Goal: Information Seeking & Learning: Compare options

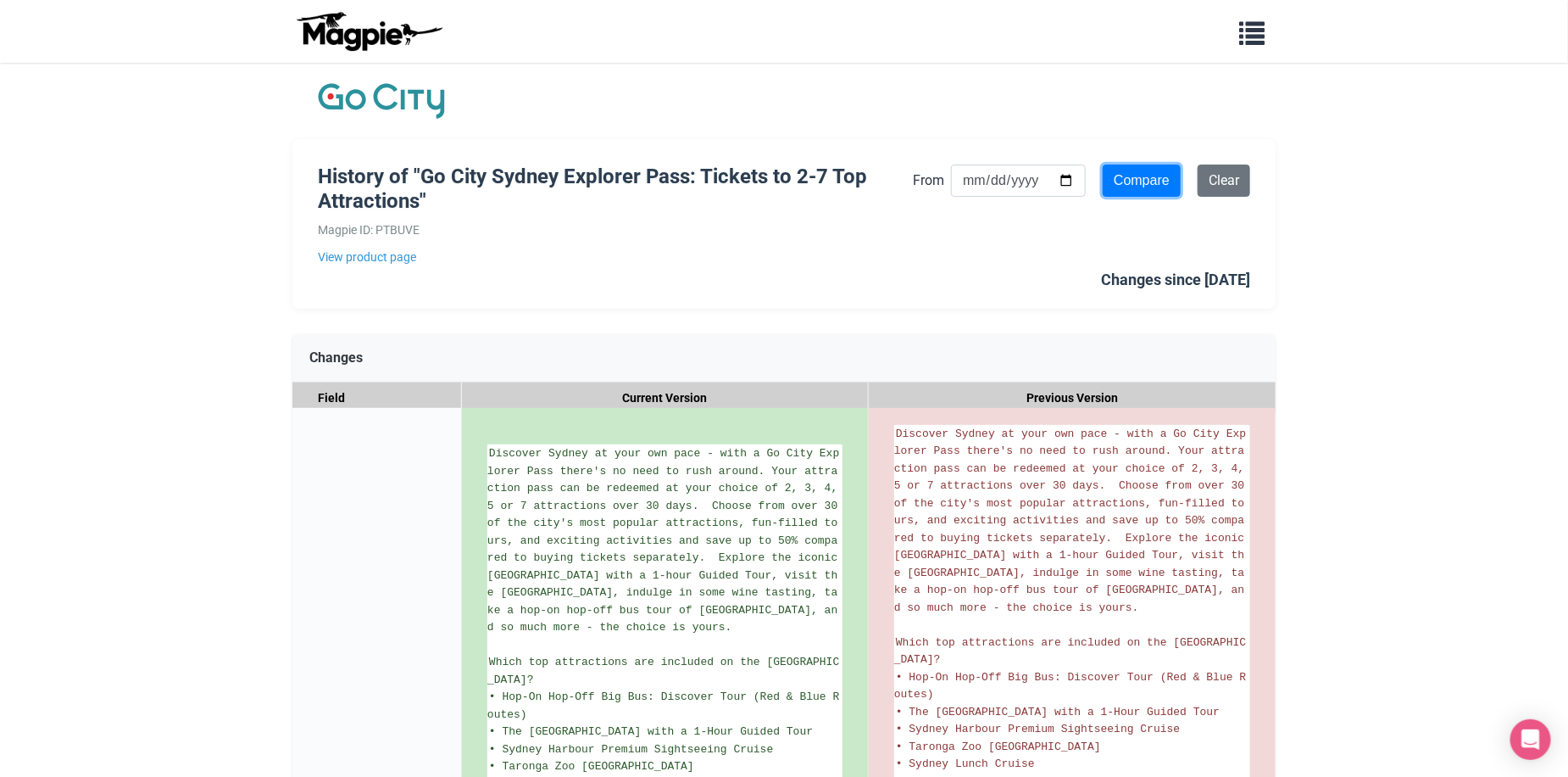
click at [1130, 176] on input "Compare" at bounding box center [1141, 180] width 78 height 32
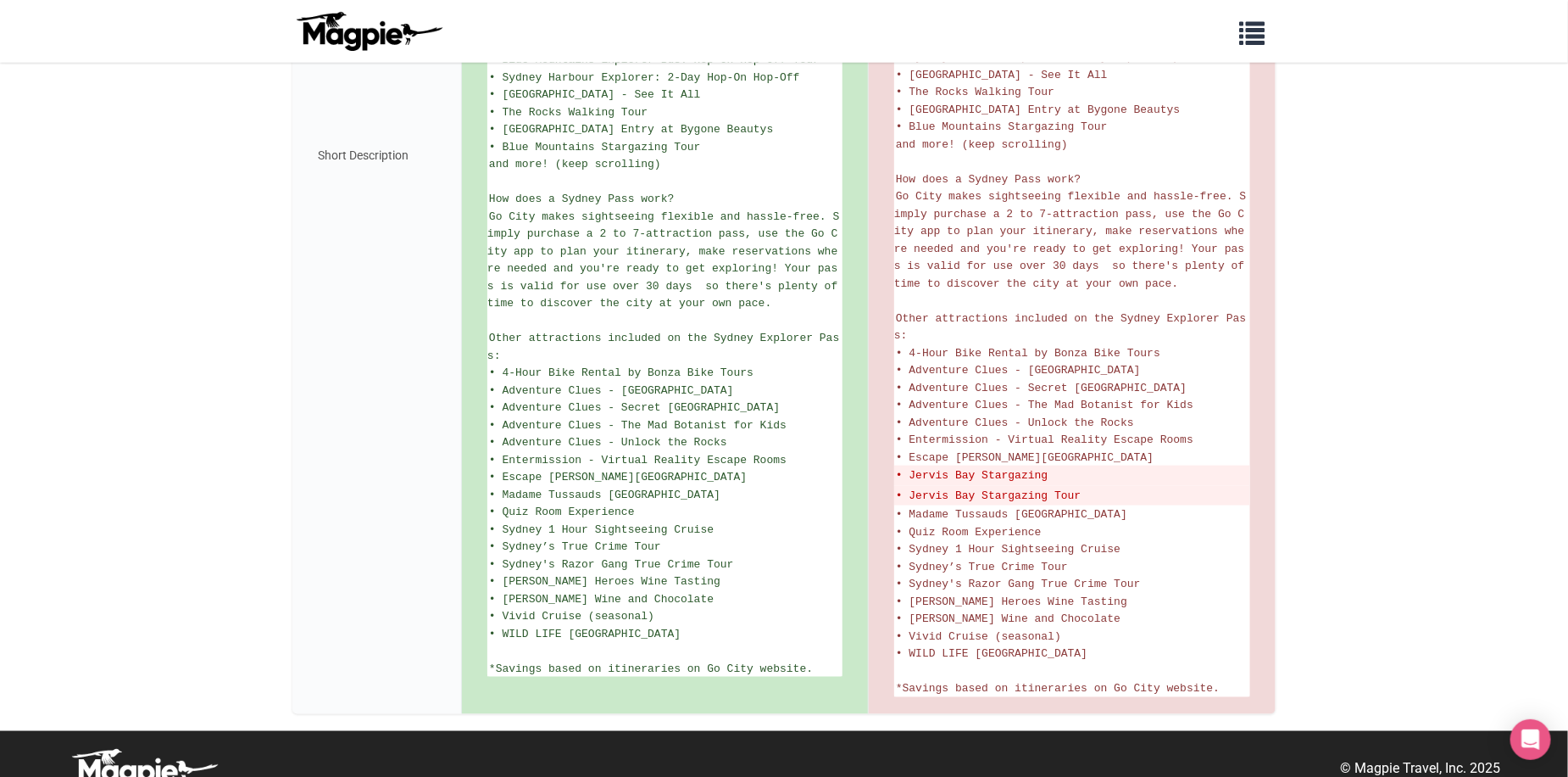
scroll to position [835, 0]
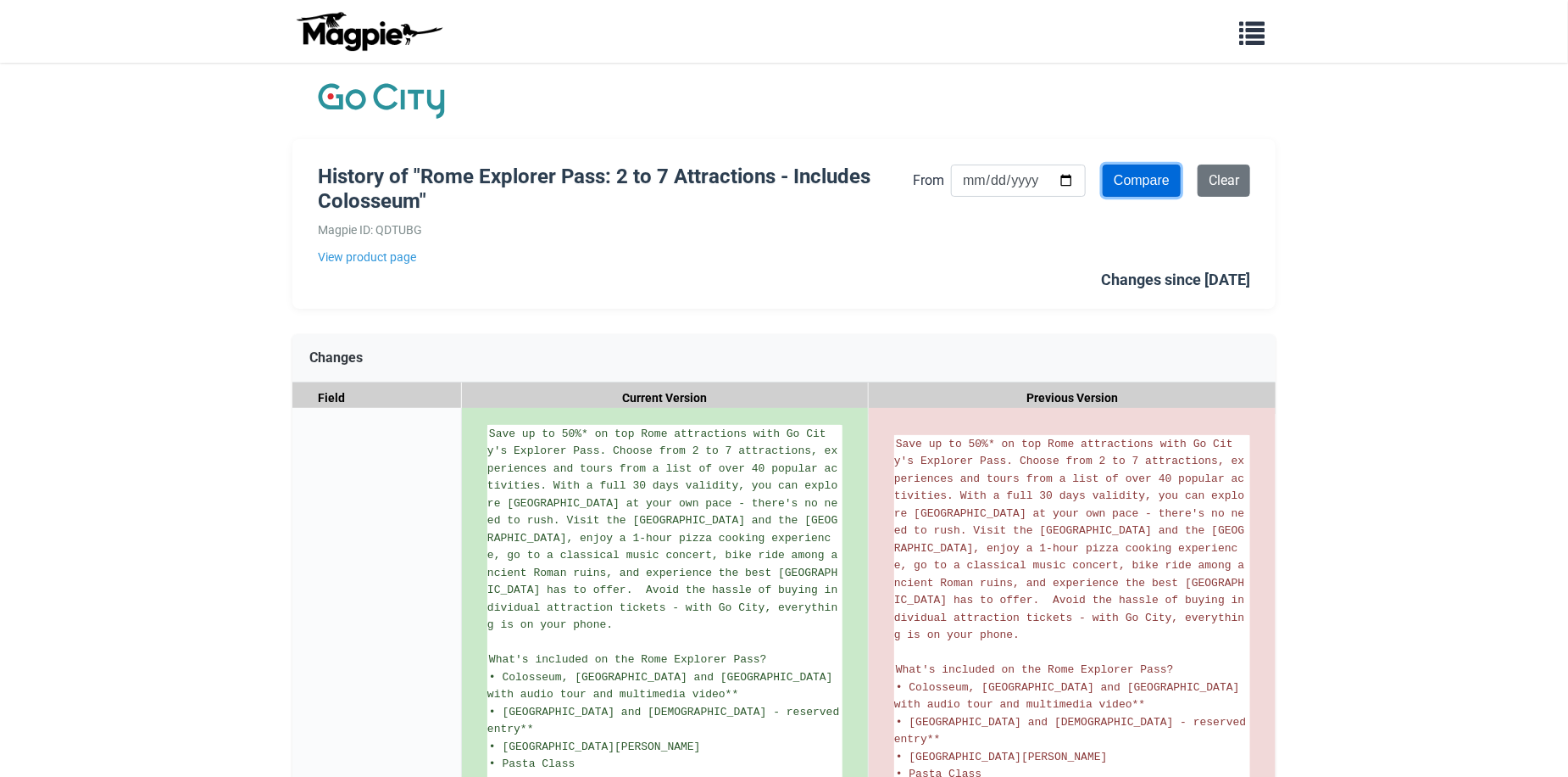
click at [1151, 185] on input "Compare" at bounding box center [1141, 180] width 78 height 32
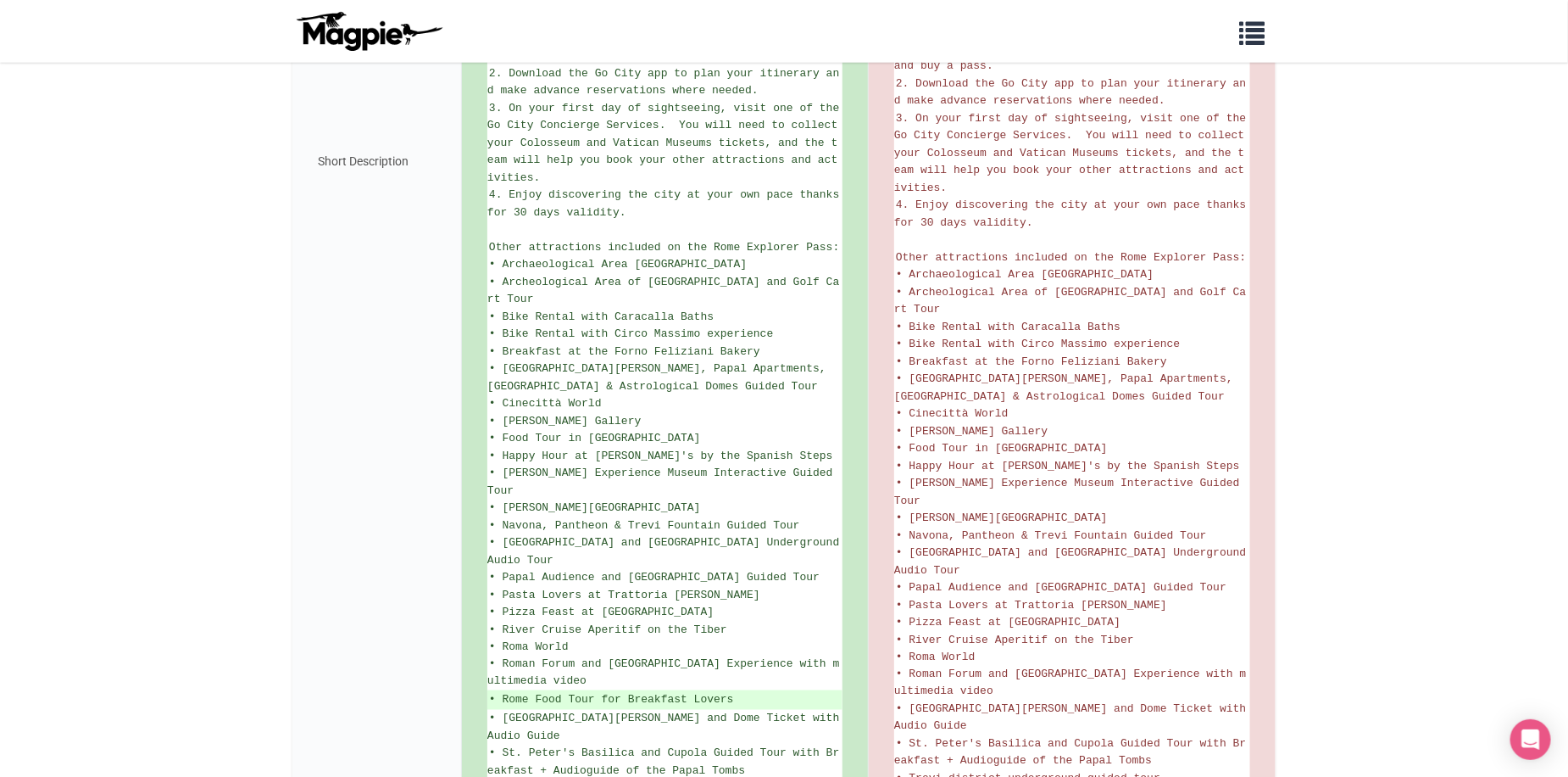
scroll to position [1018, 0]
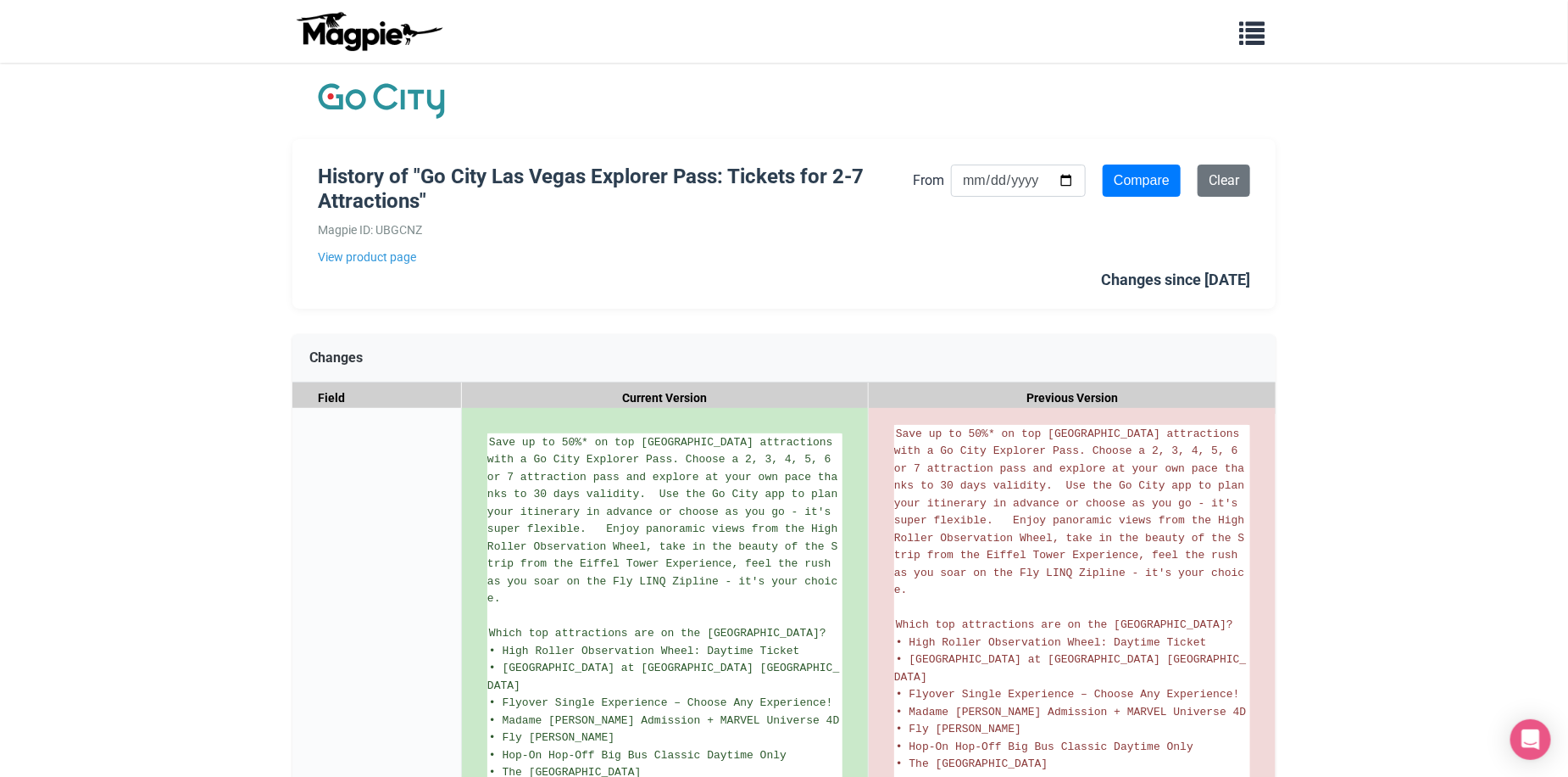
click at [1147, 180] on input "Compare" at bounding box center [1141, 180] width 78 height 32
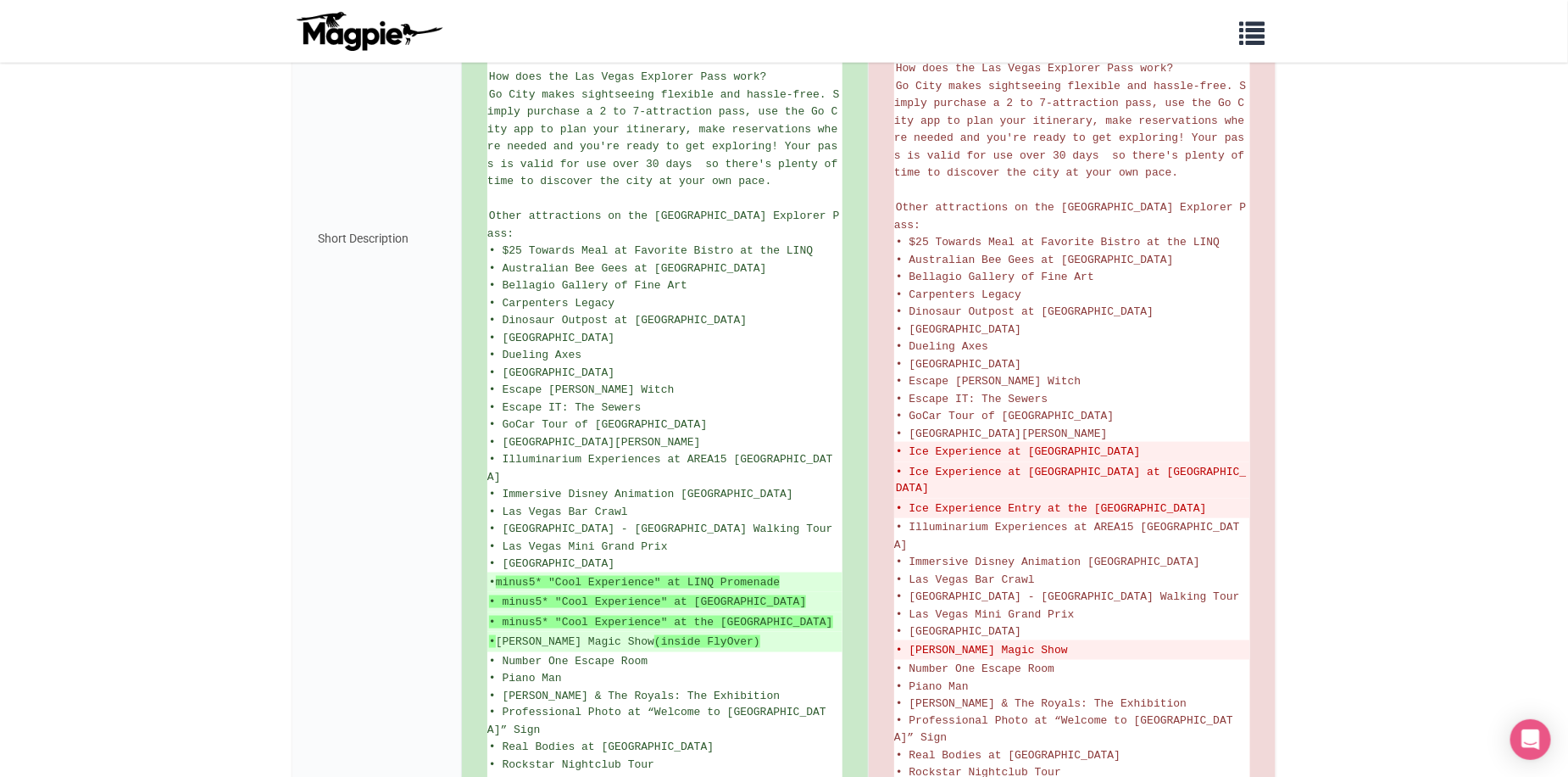
scroll to position [933, 0]
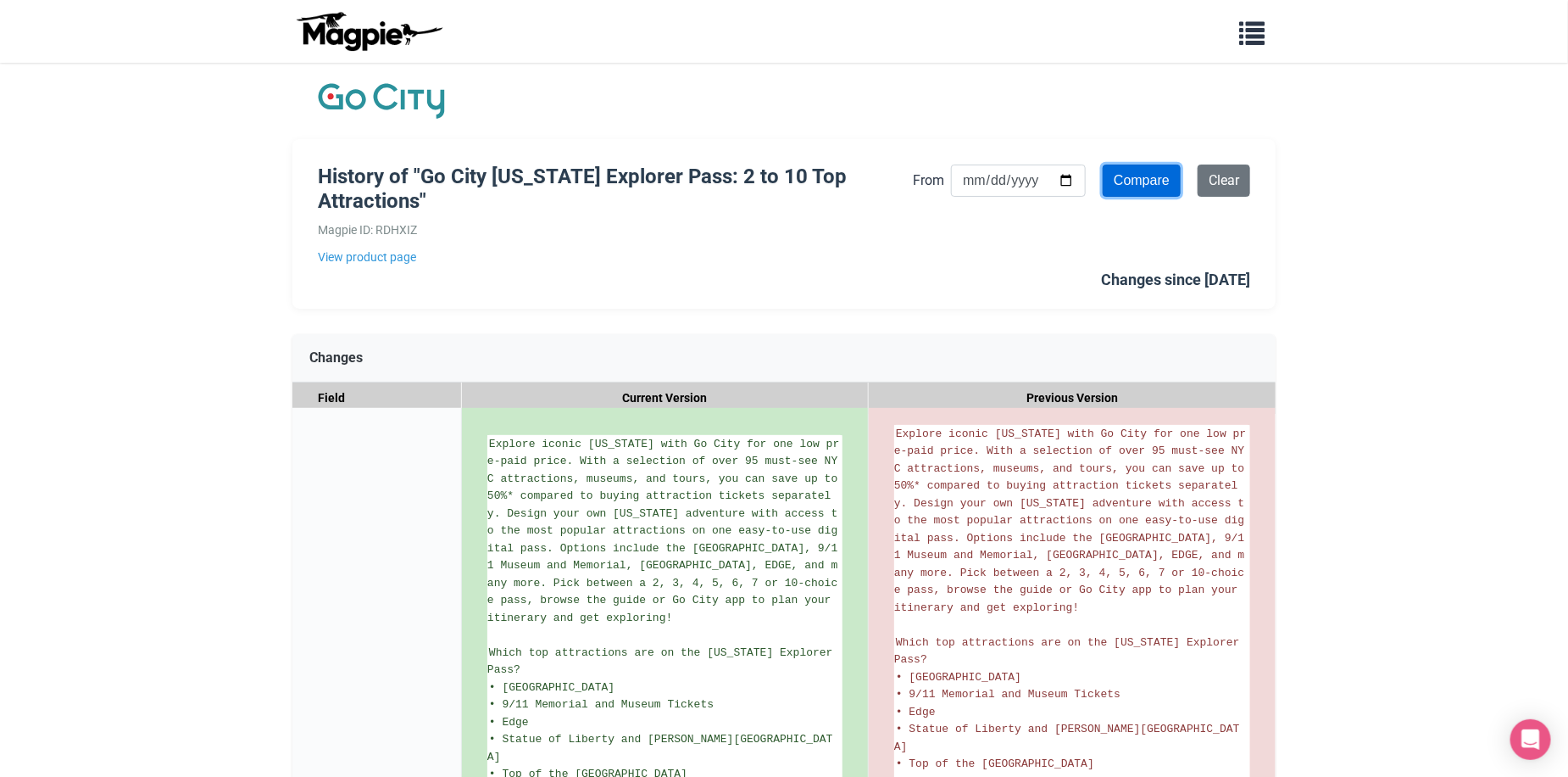
click at [1151, 175] on input "Compare" at bounding box center [1141, 180] width 78 height 32
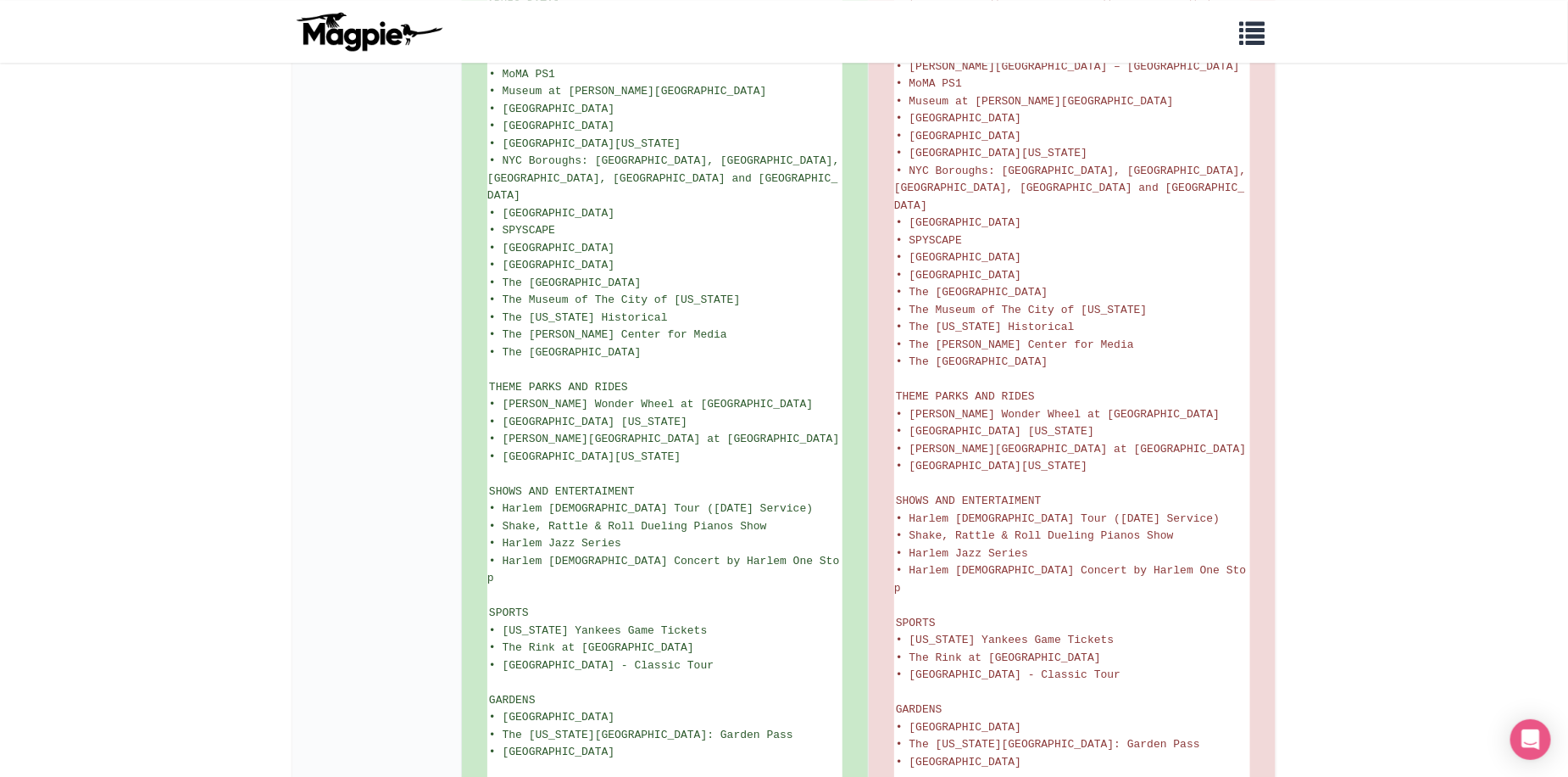
scroll to position [2671, 0]
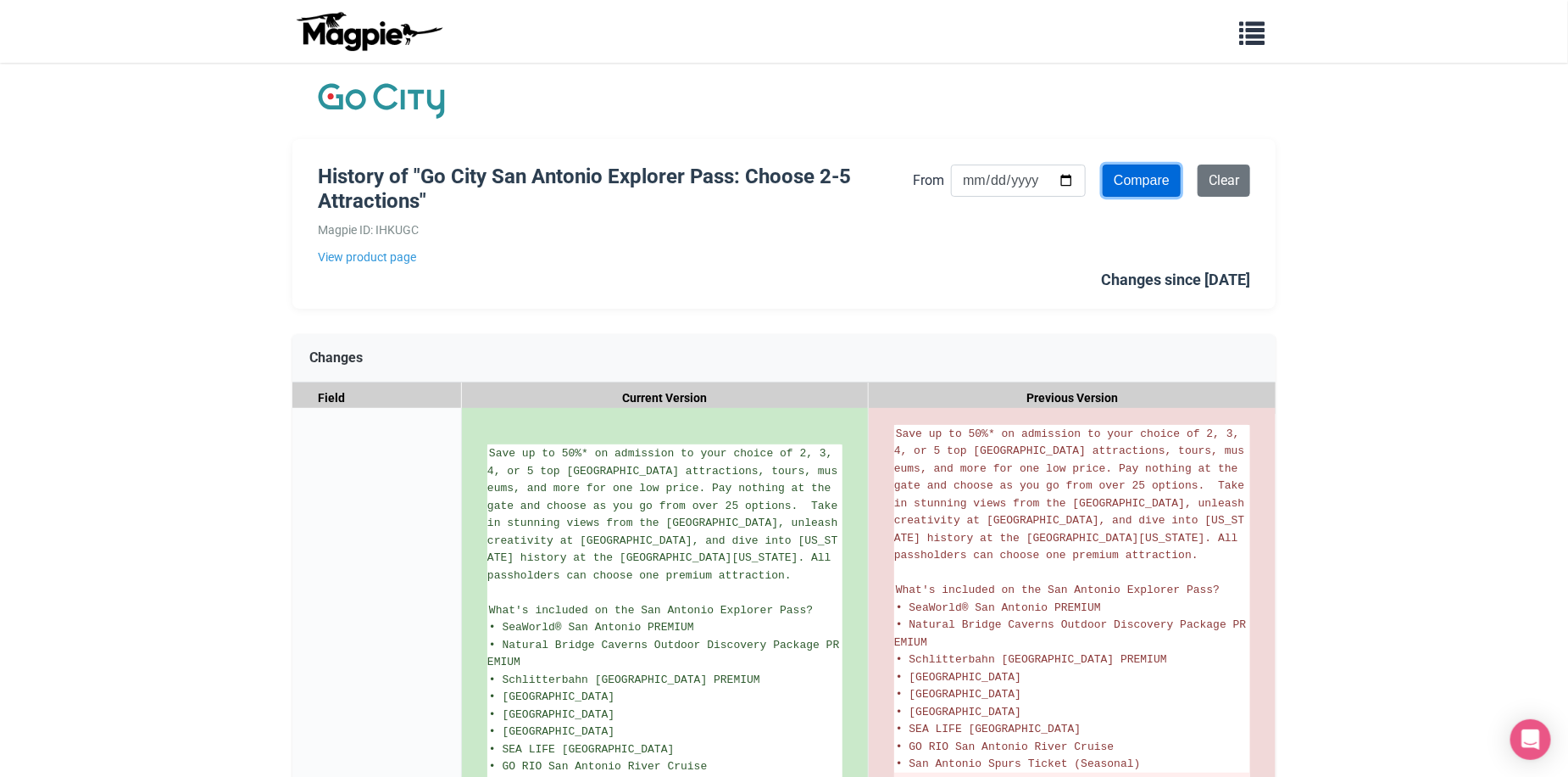
click at [1141, 176] on input "Compare" at bounding box center [1141, 180] width 78 height 32
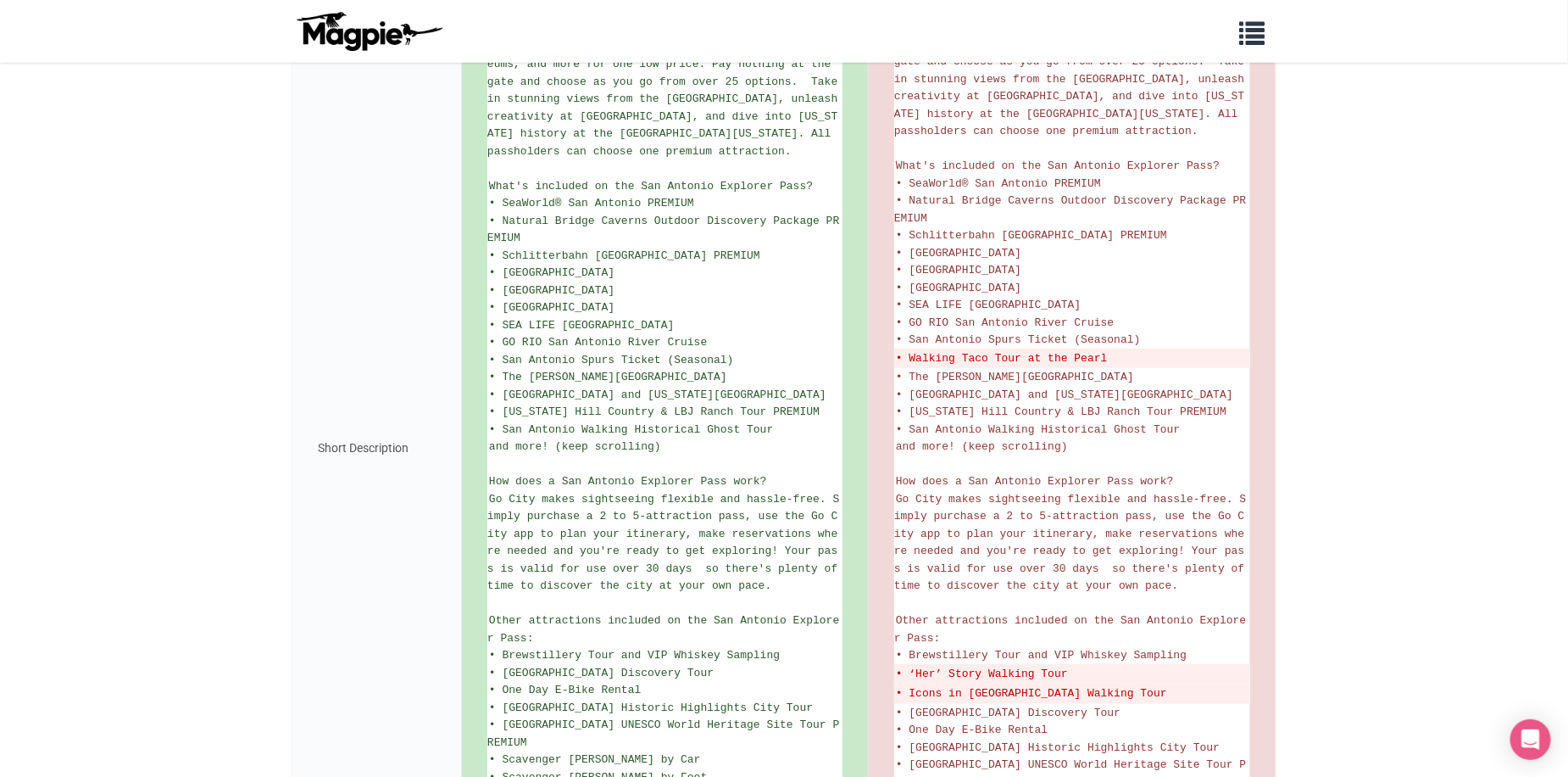
scroll to position [663, 0]
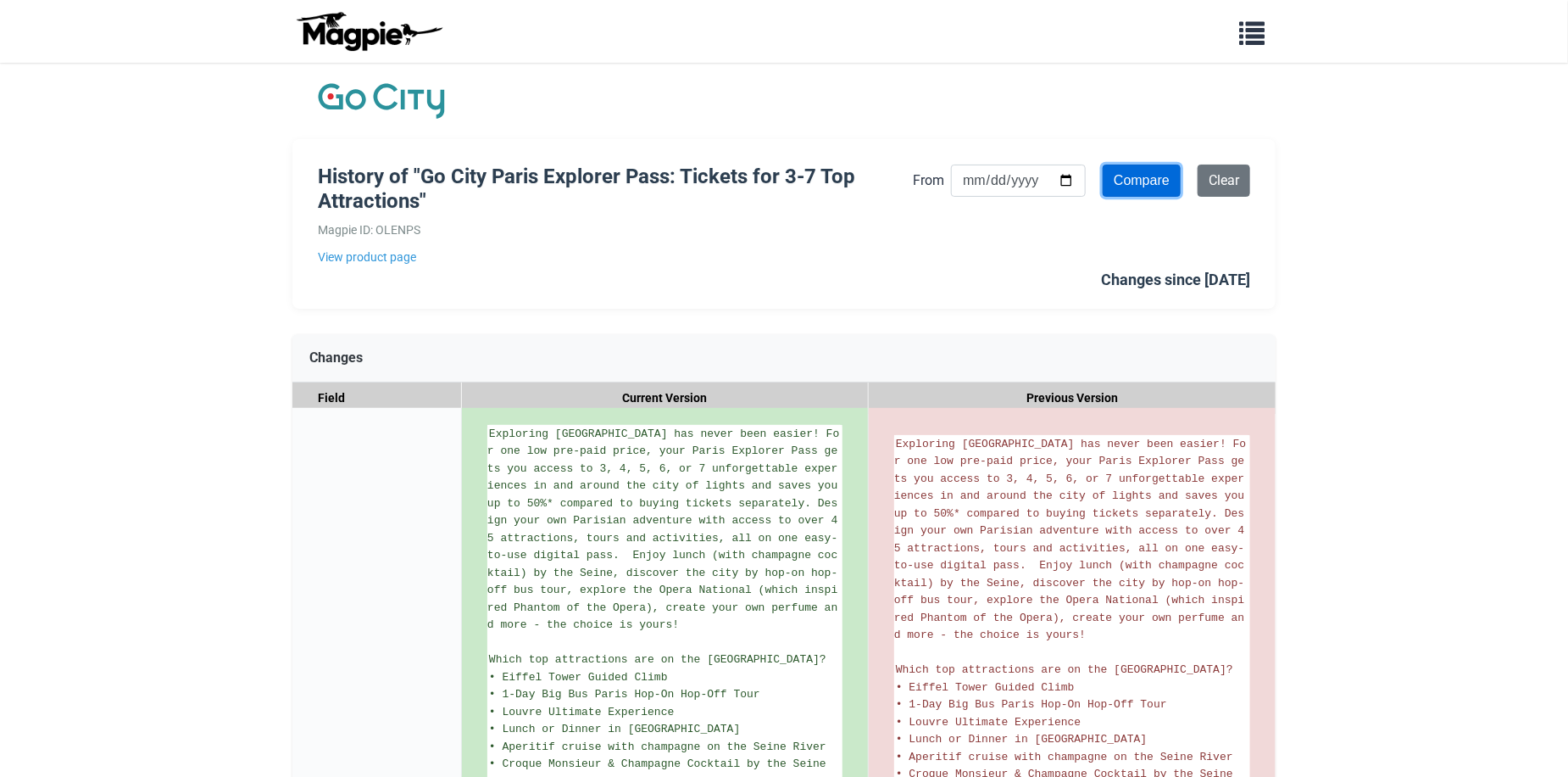
click at [1130, 174] on input "Compare" at bounding box center [1141, 180] width 78 height 32
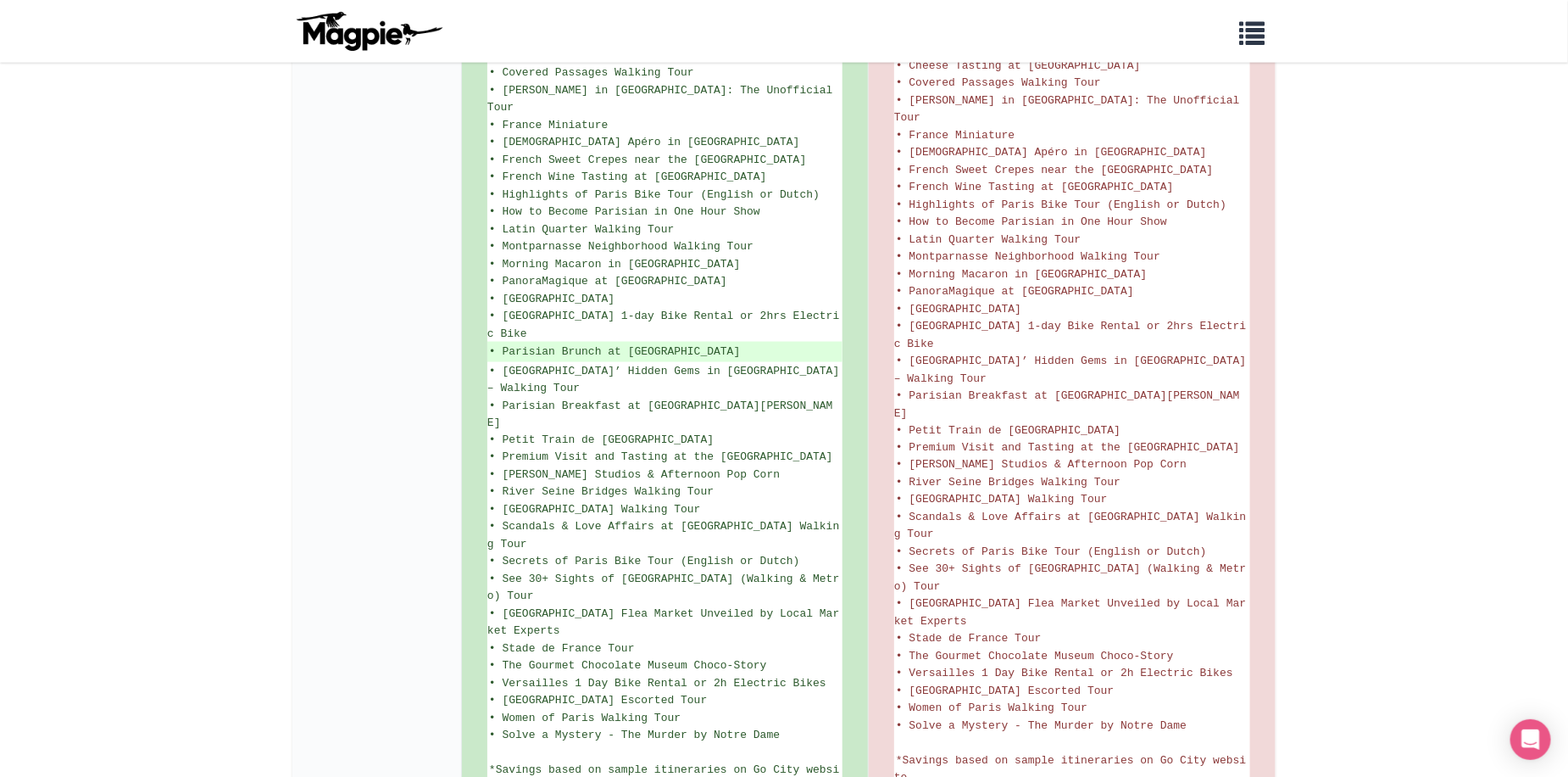
scroll to position [1187, 0]
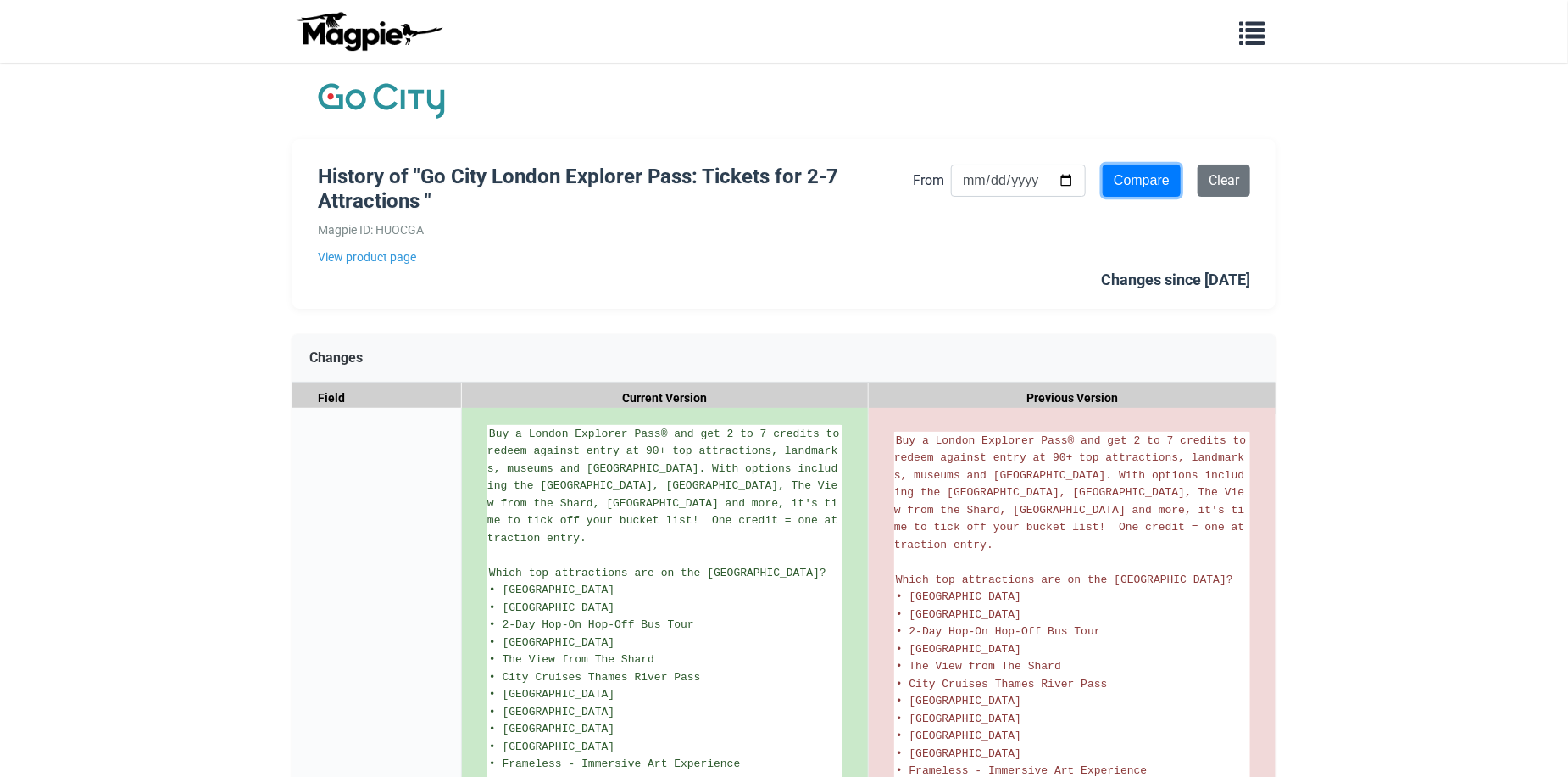
click at [1152, 180] on input "Compare" at bounding box center [1141, 180] width 78 height 32
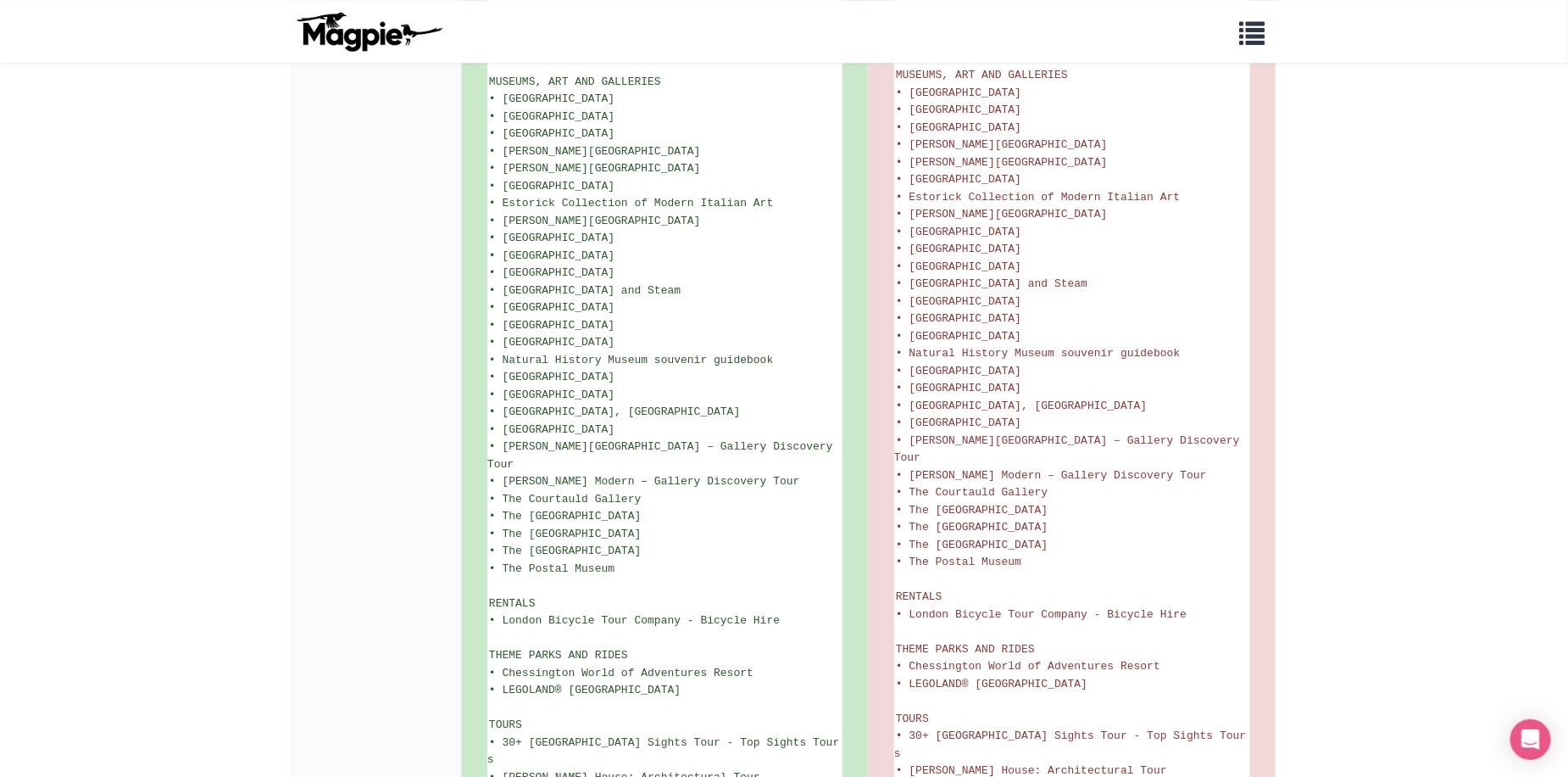
scroll to position [2259, 0]
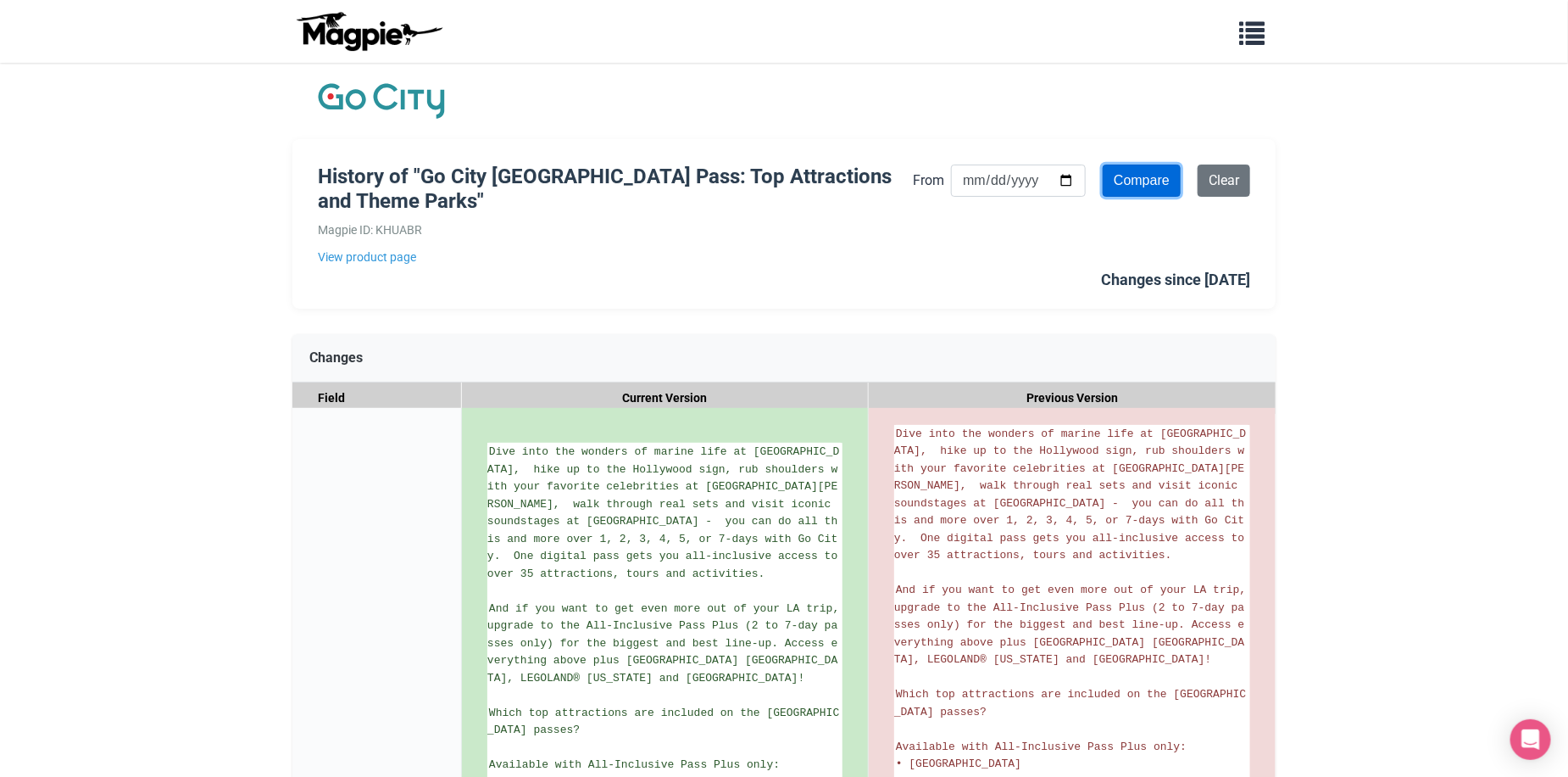
click at [1159, 175] on input "Compare" at bounding box center [1141, 180] width 78 height 32
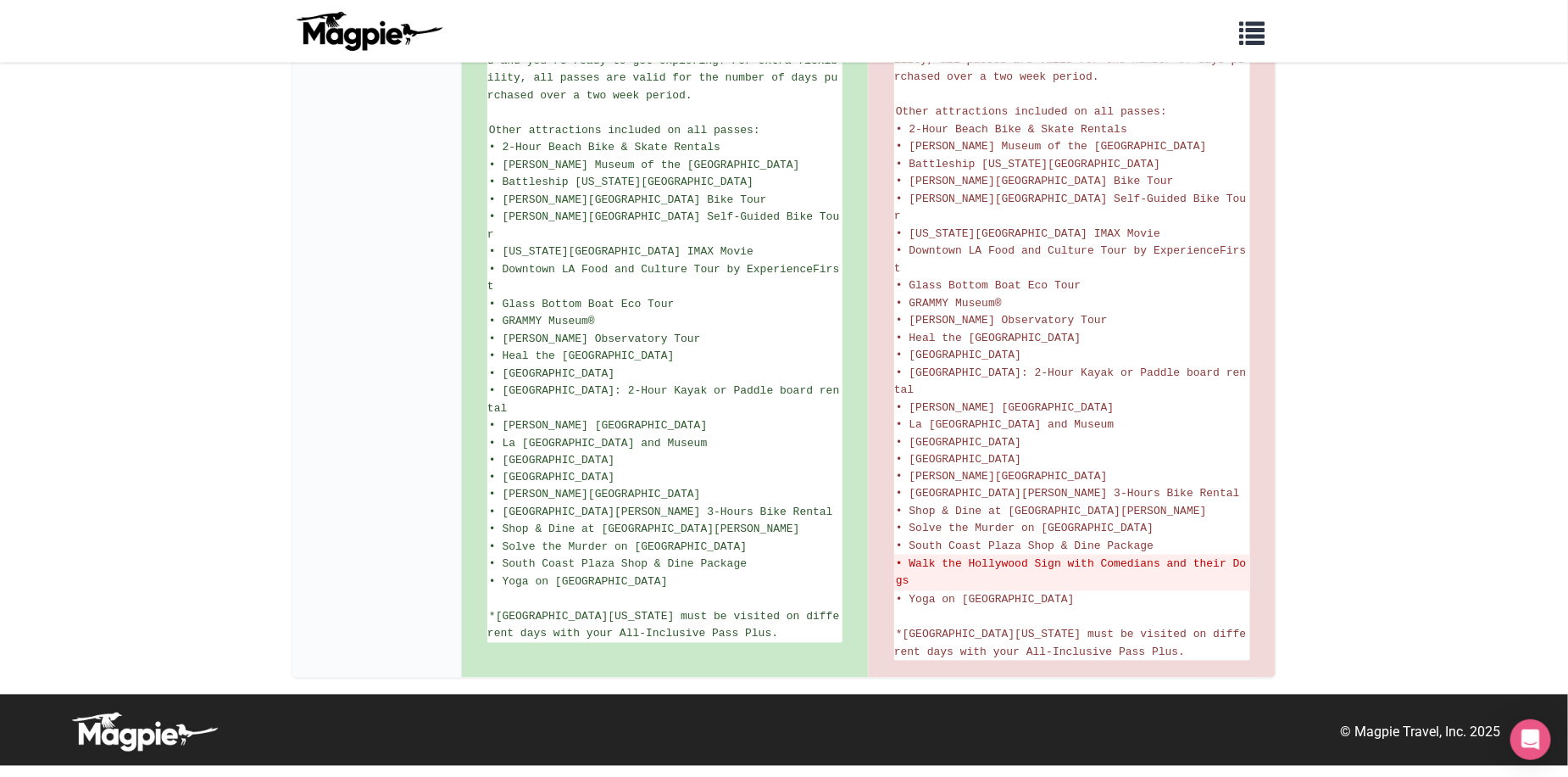
scroll to position [1143, 0]
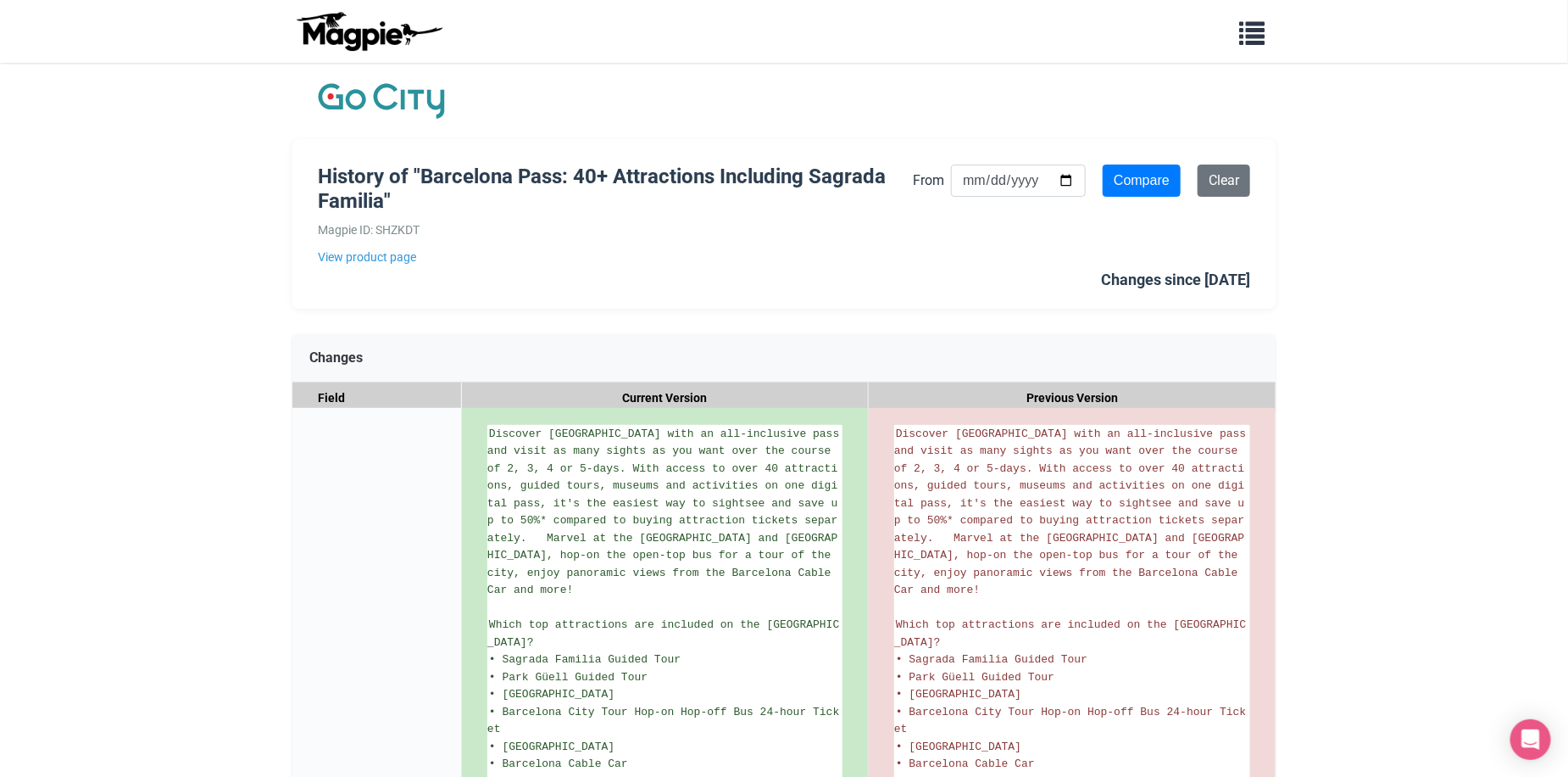
click at [1139, 183] on input "Compare" at bounding box center [1141, 180] width 78 height 32
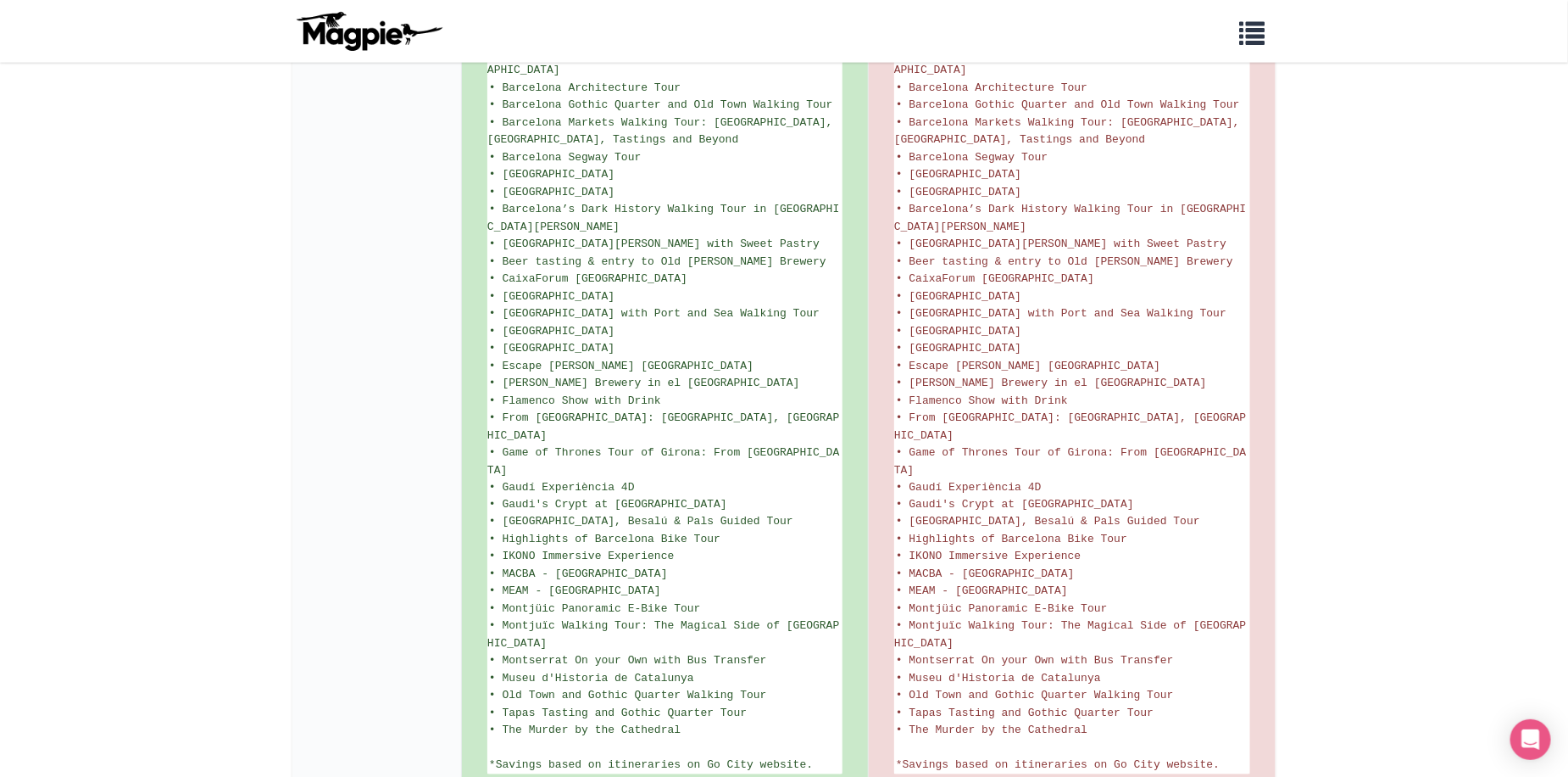
scroll to position [1127, 0]
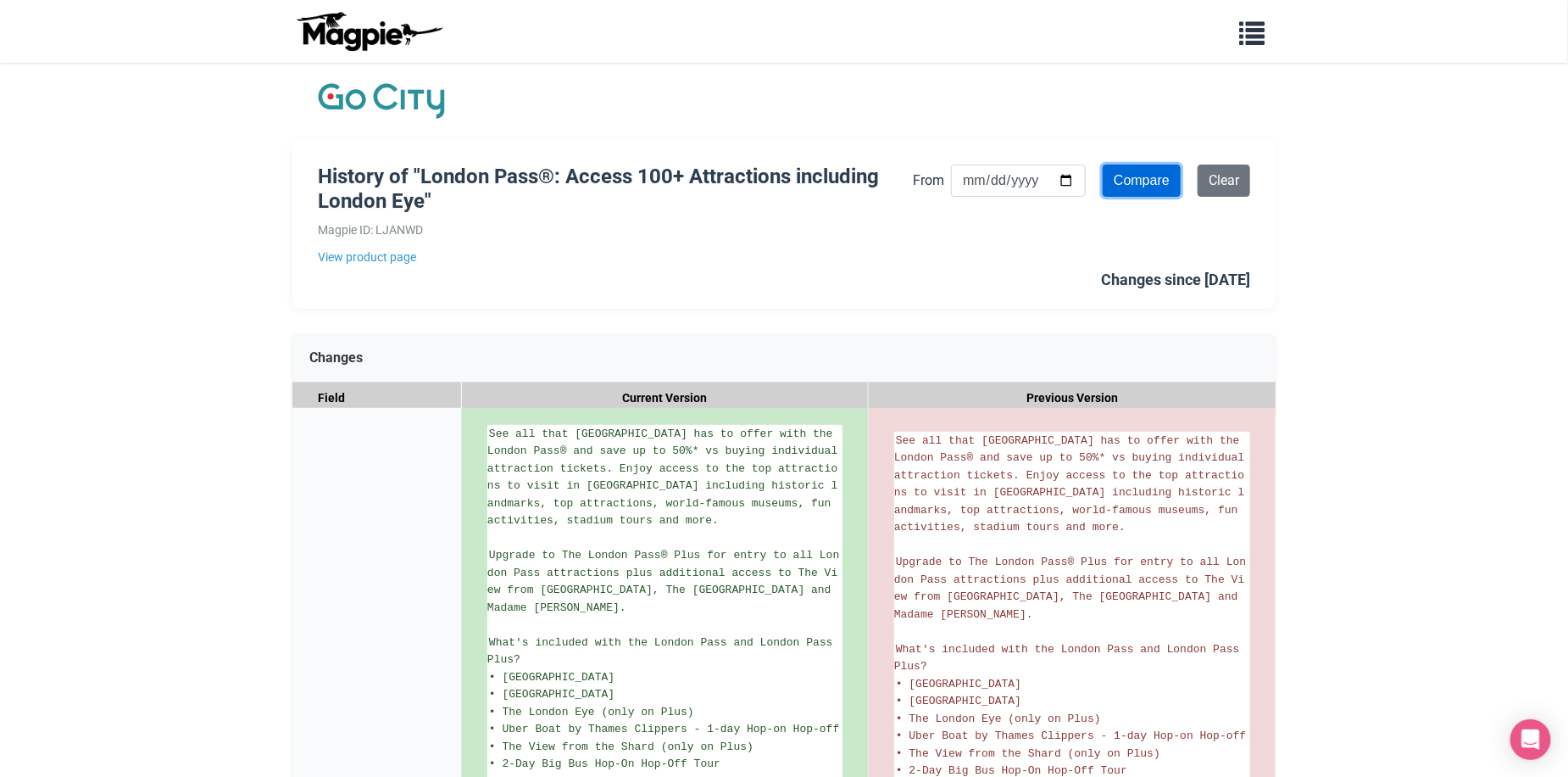
click at [1138, 185] on input "Compare" at bounding box center [1141, 180] width 78 height 32
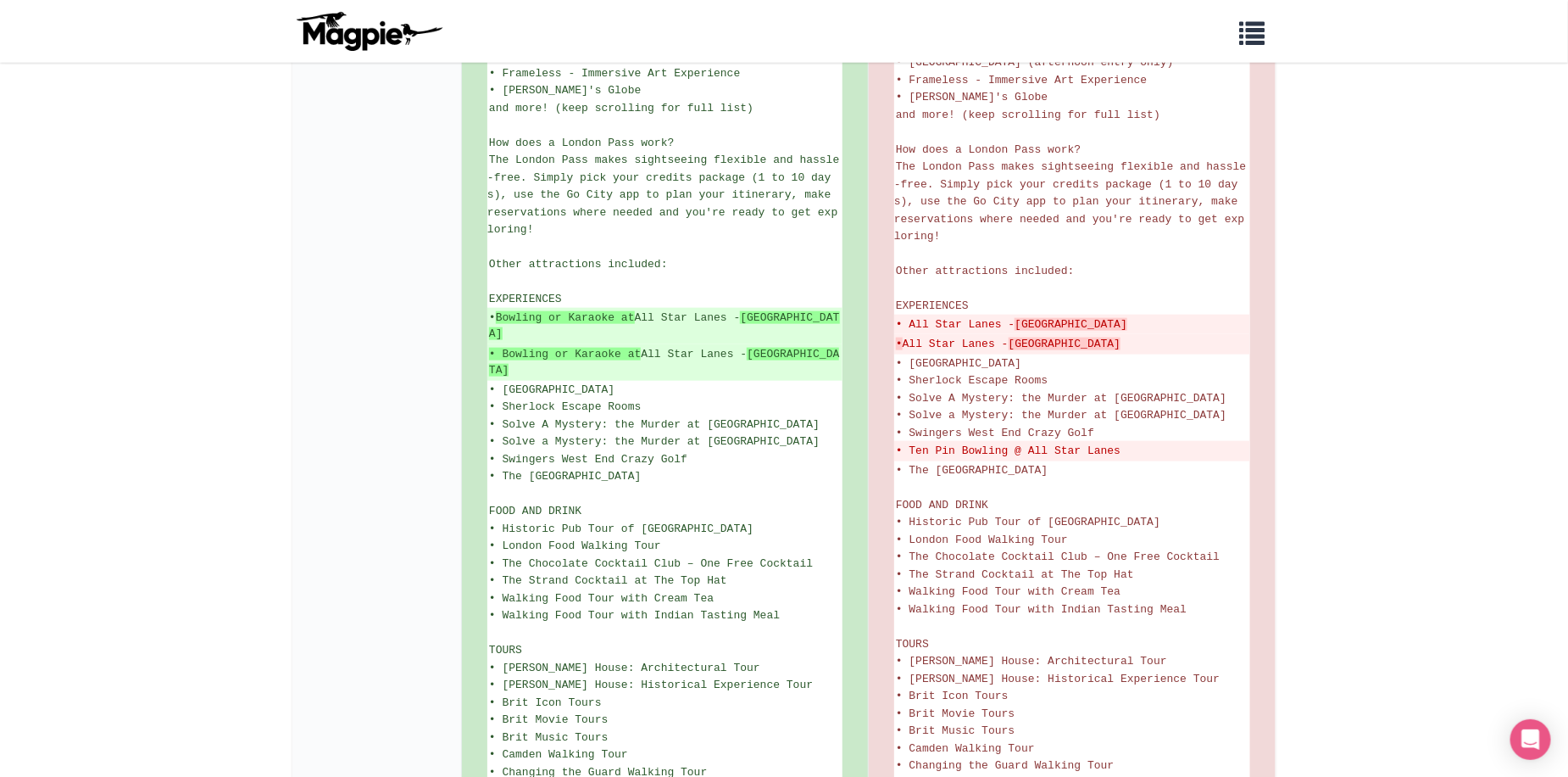
scroll to position [1187, 0]
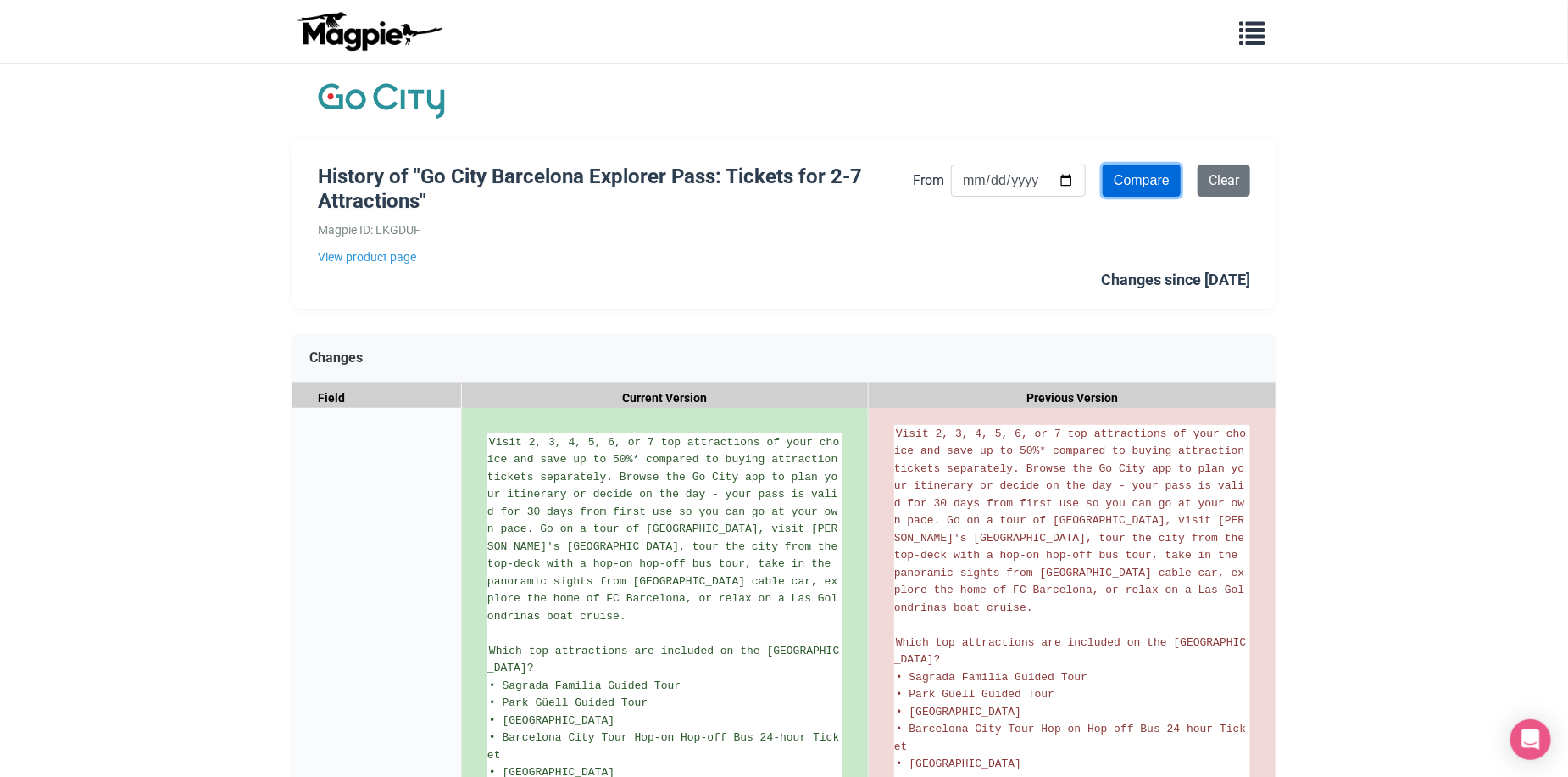
click at [1141, 171] on input "Compare" at bounding box center [1141, 180] width 78 height 32
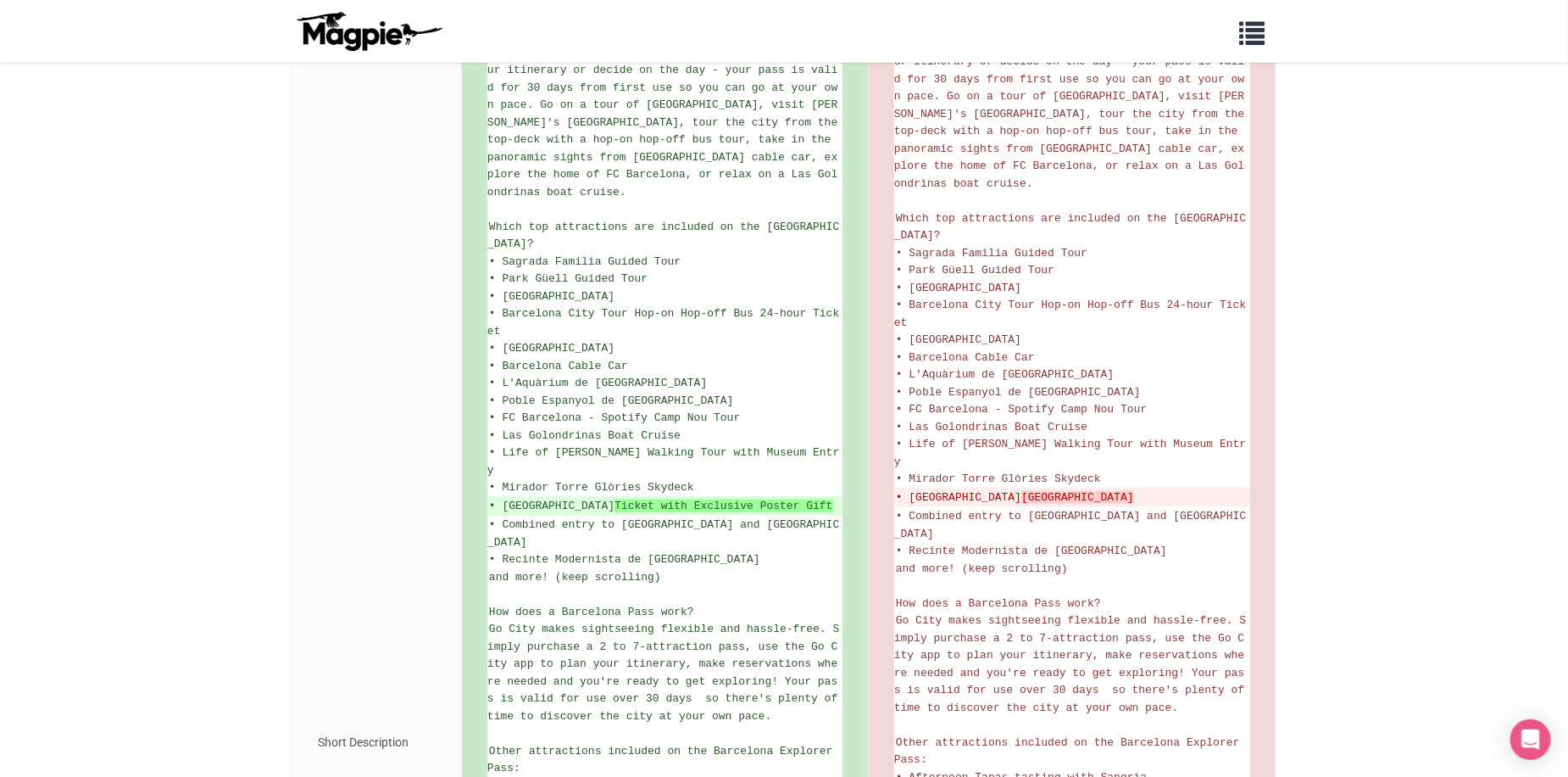
scroll to position [1102, 0]
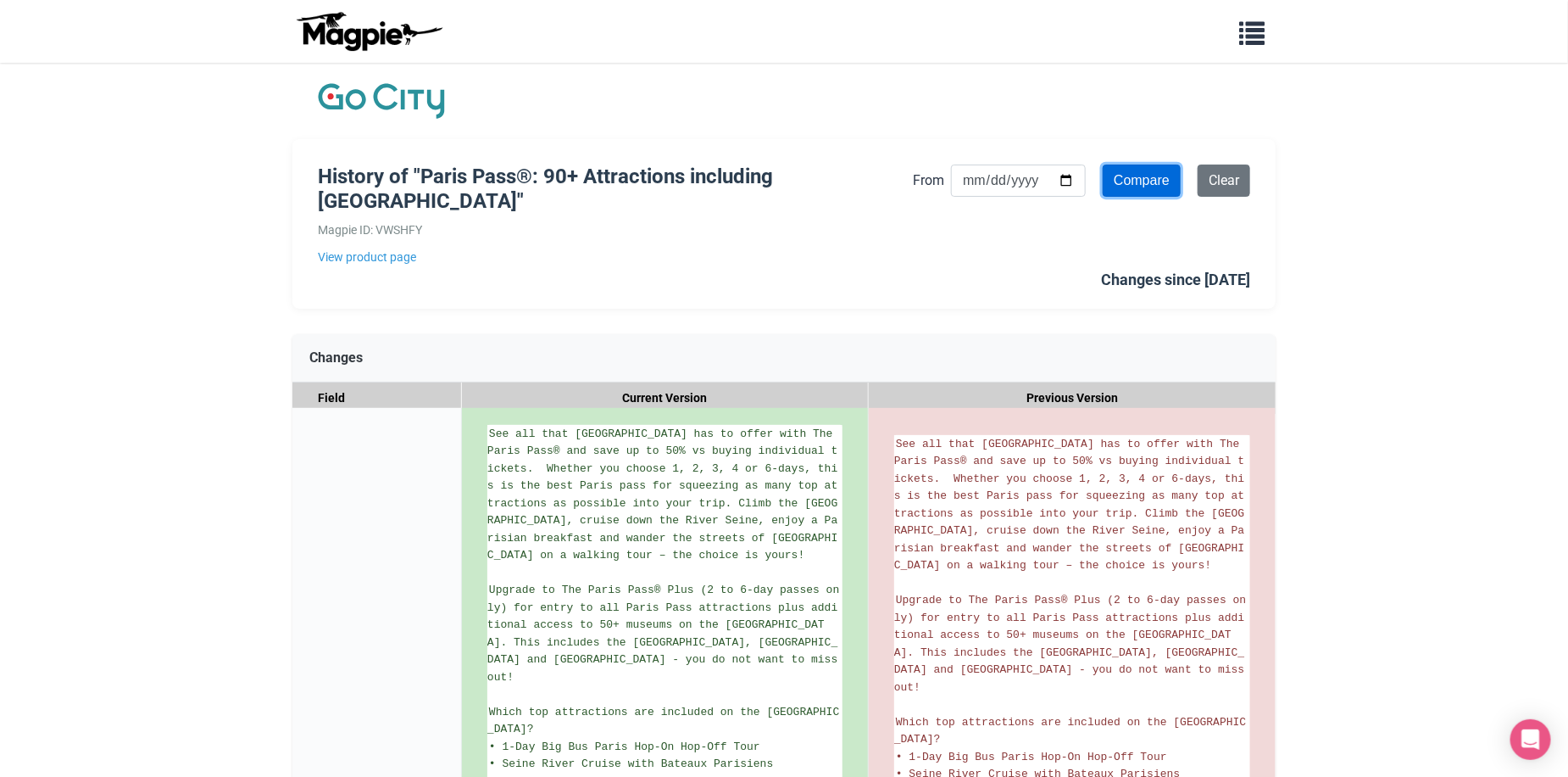
click at [1144, 167] on input "Compare" at bounding box center [1141, 180] width 78 height 32
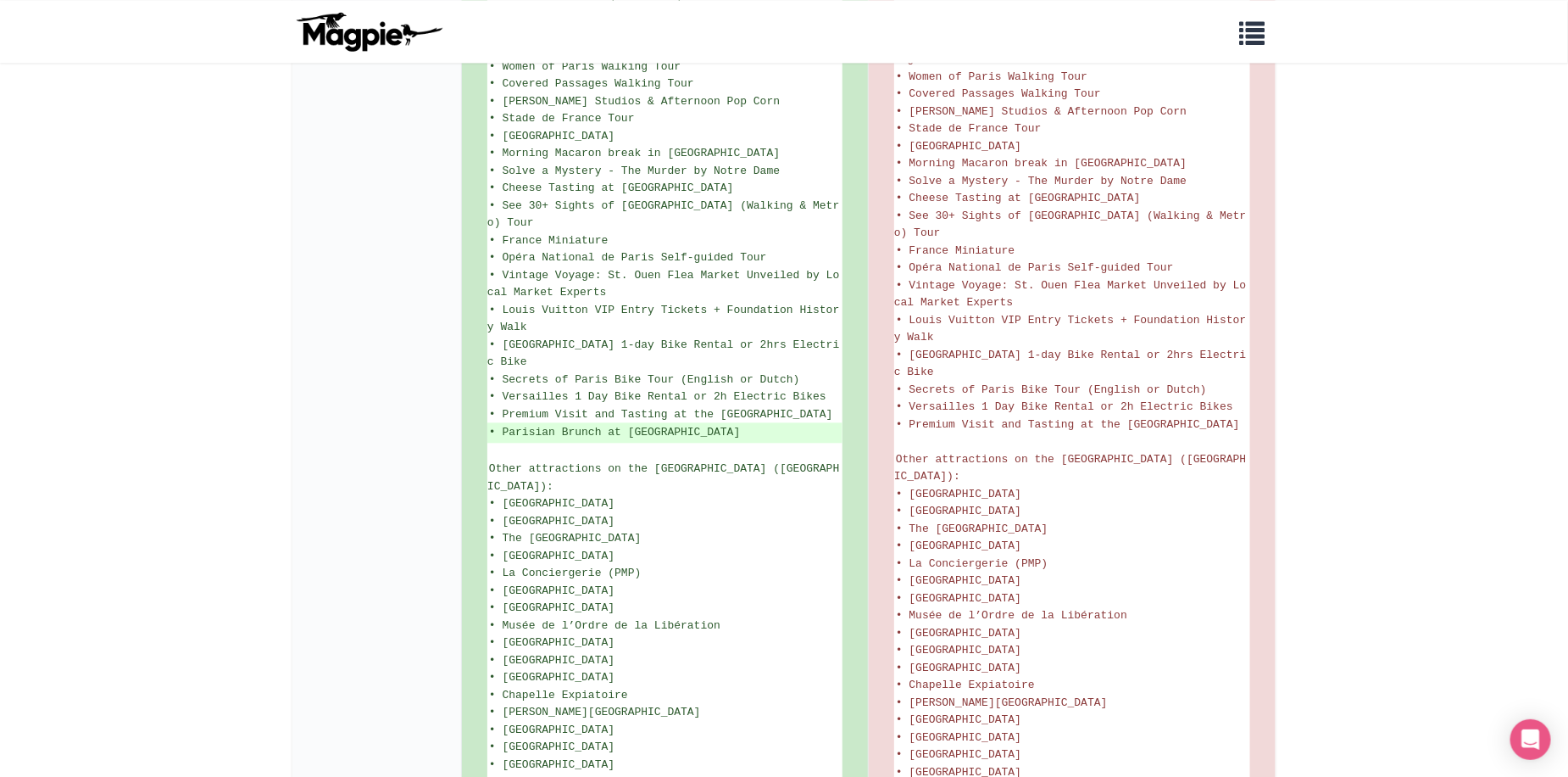
scroll to position [1686, 0]
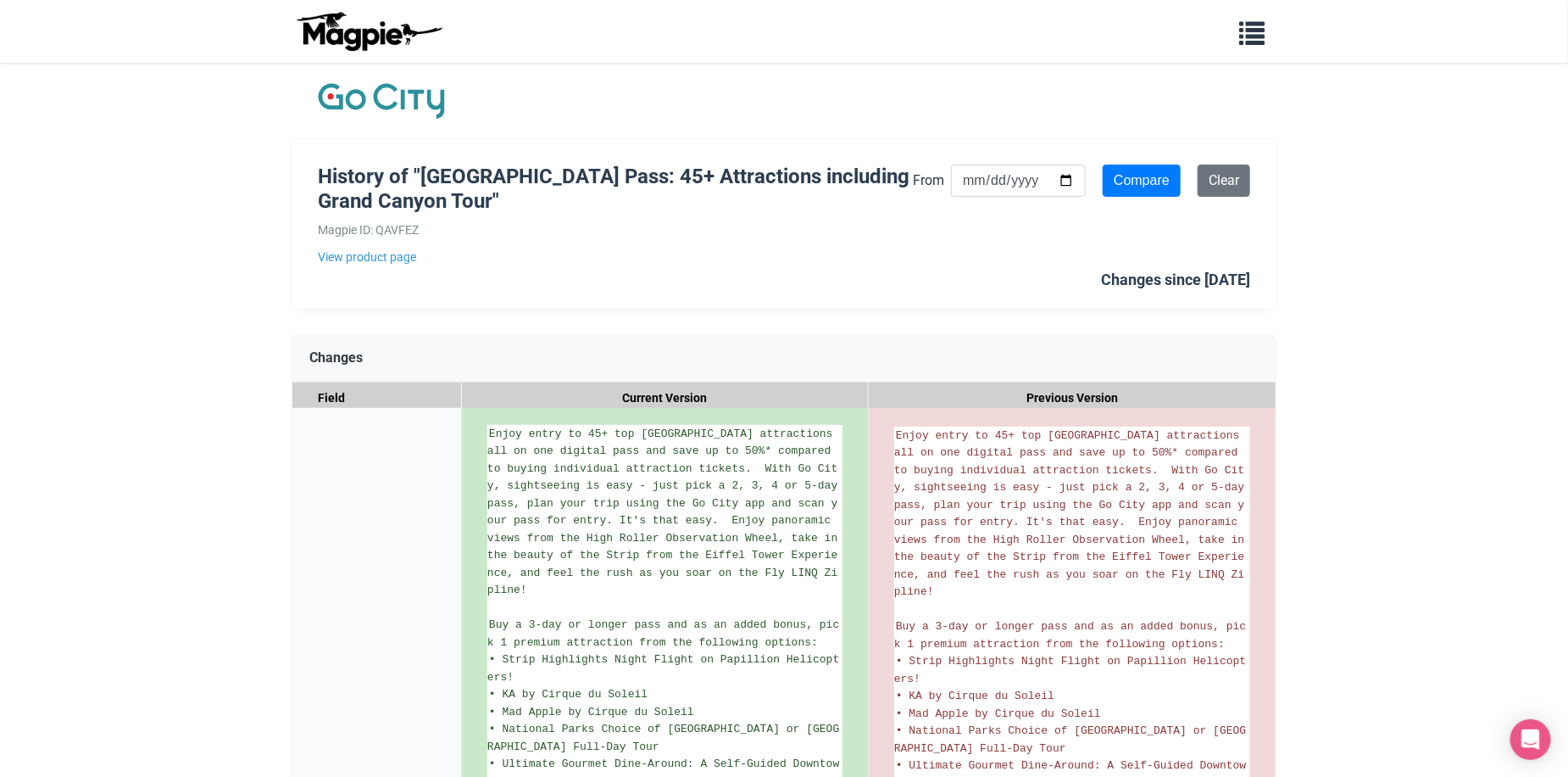
click at [1158, 160] on div "History of "[GEOGRAPHIC_DATA] Pass: 45+ Attractions including Grand Canyon Tour…" at bounding box center [784, 224] width 984 height 170
click at [1147, 175] on input "Compare" at bounding box center [1141, 180] width 78 height 32
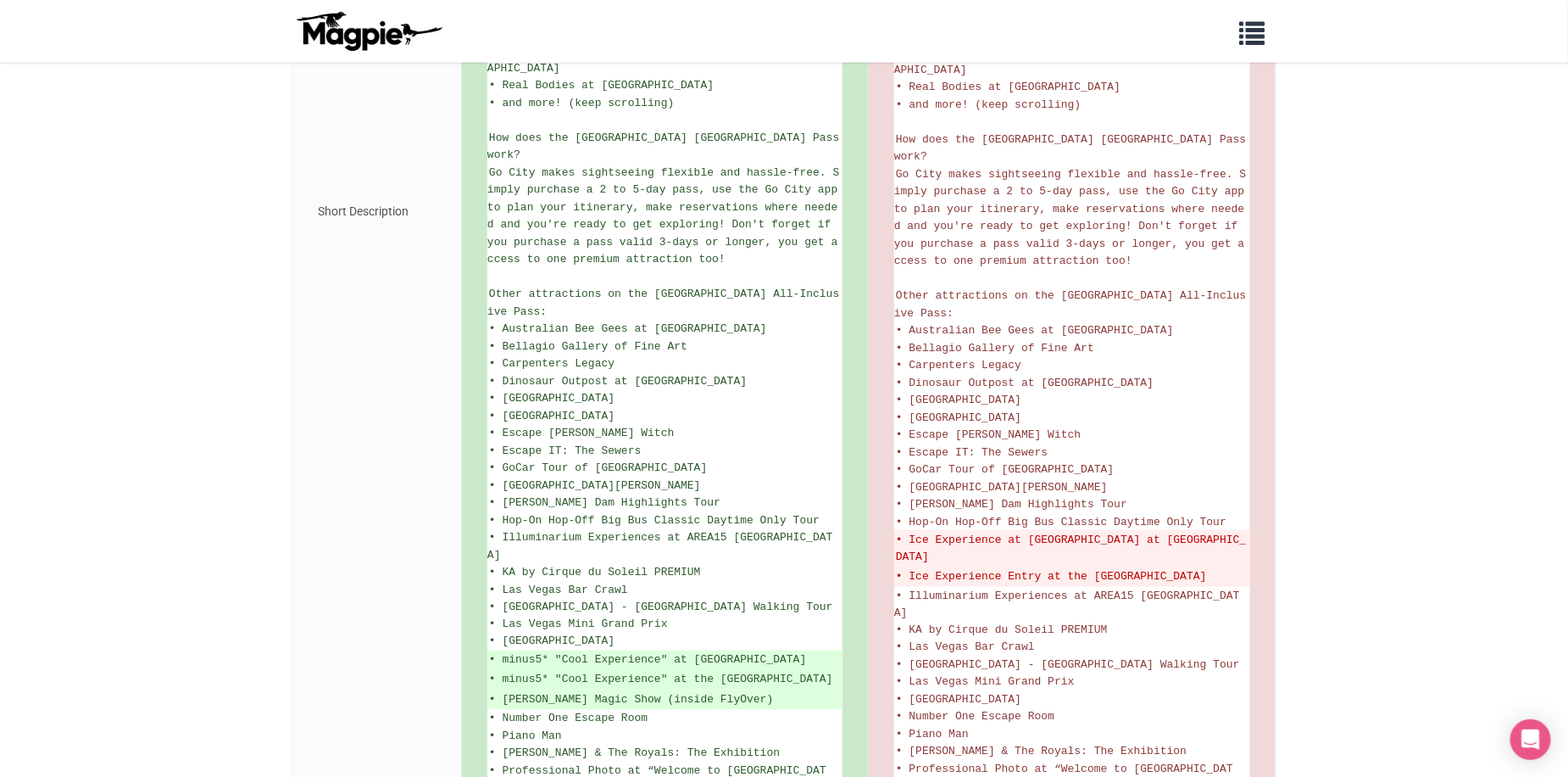
scroll to position [1217, 0]
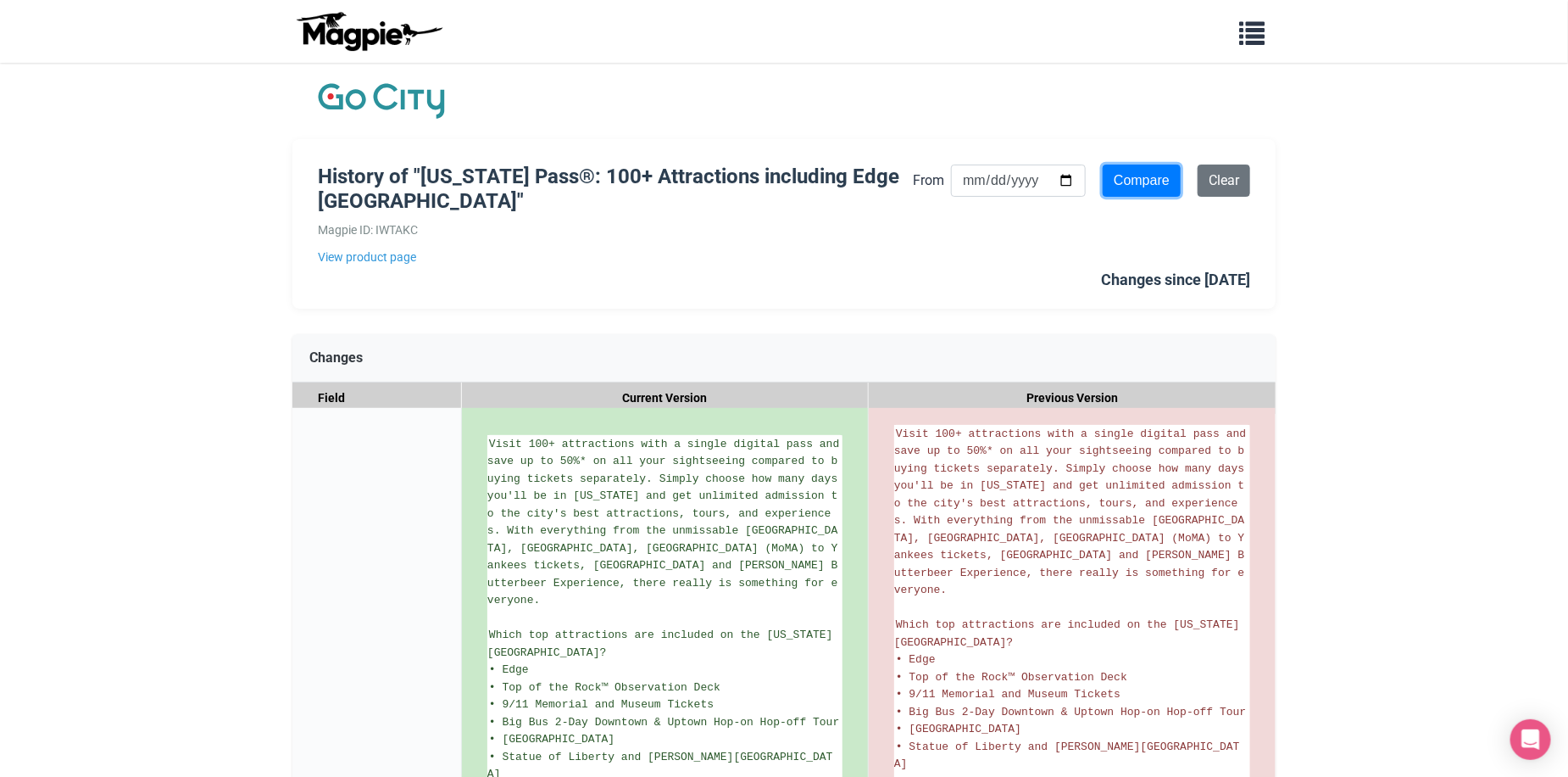
click at [1123, 178] on input "Compare" at bounding box center [1141, 180] width 78 height 32
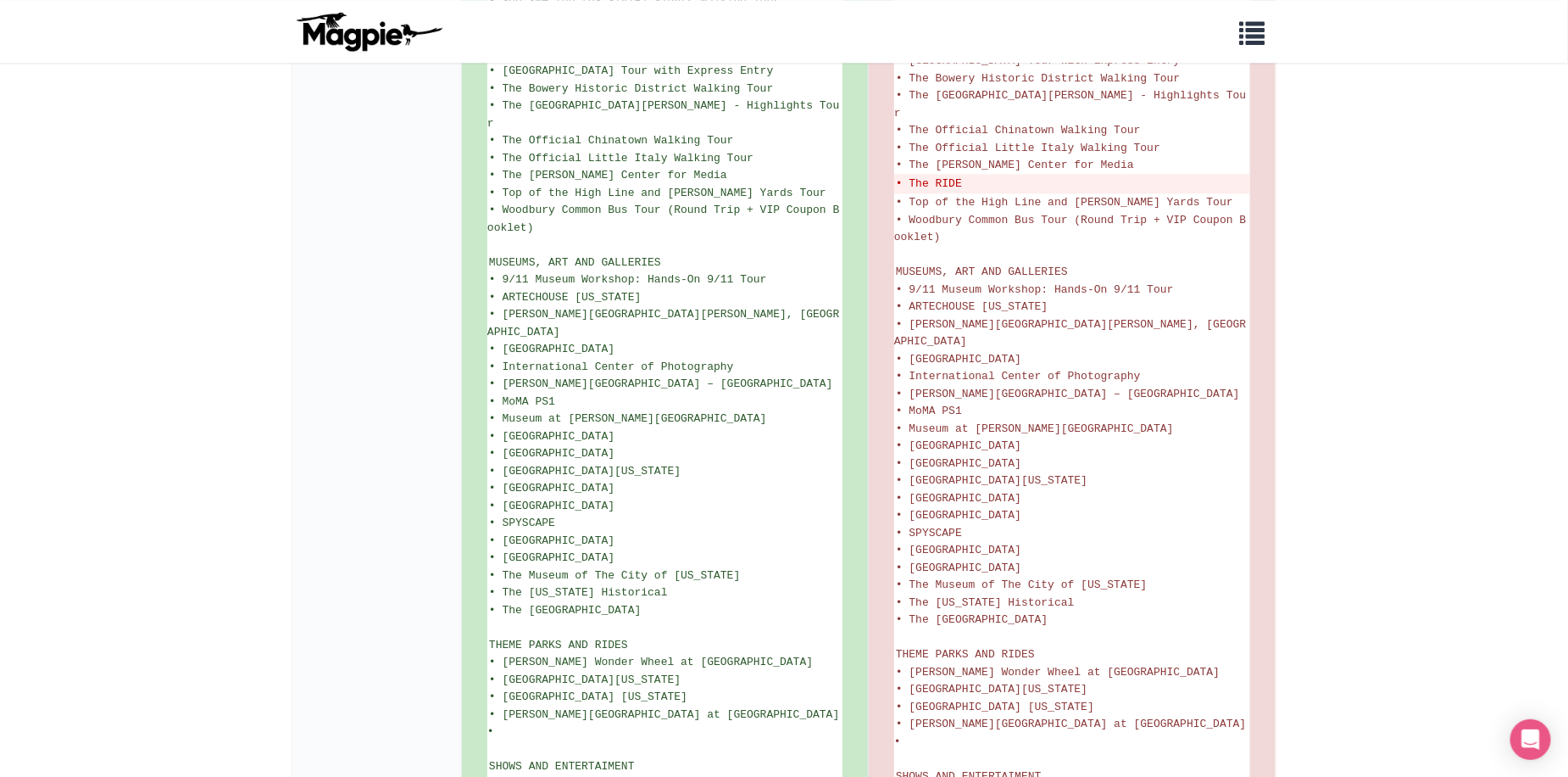
scroll to position [2458, 0]
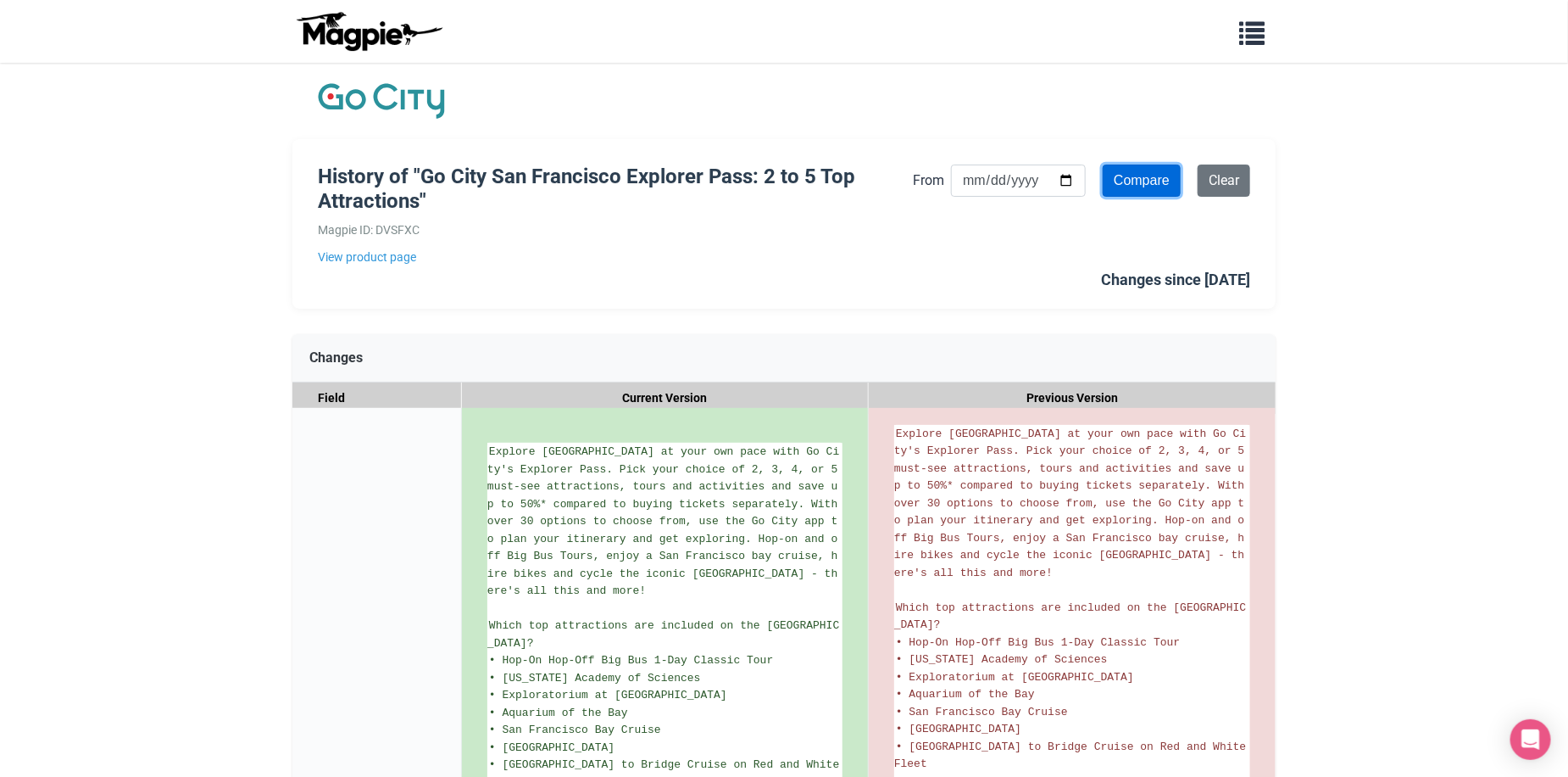
click at [1152, 187] on input "Compare" at bounding box center [1141, 180] width 78 height 32
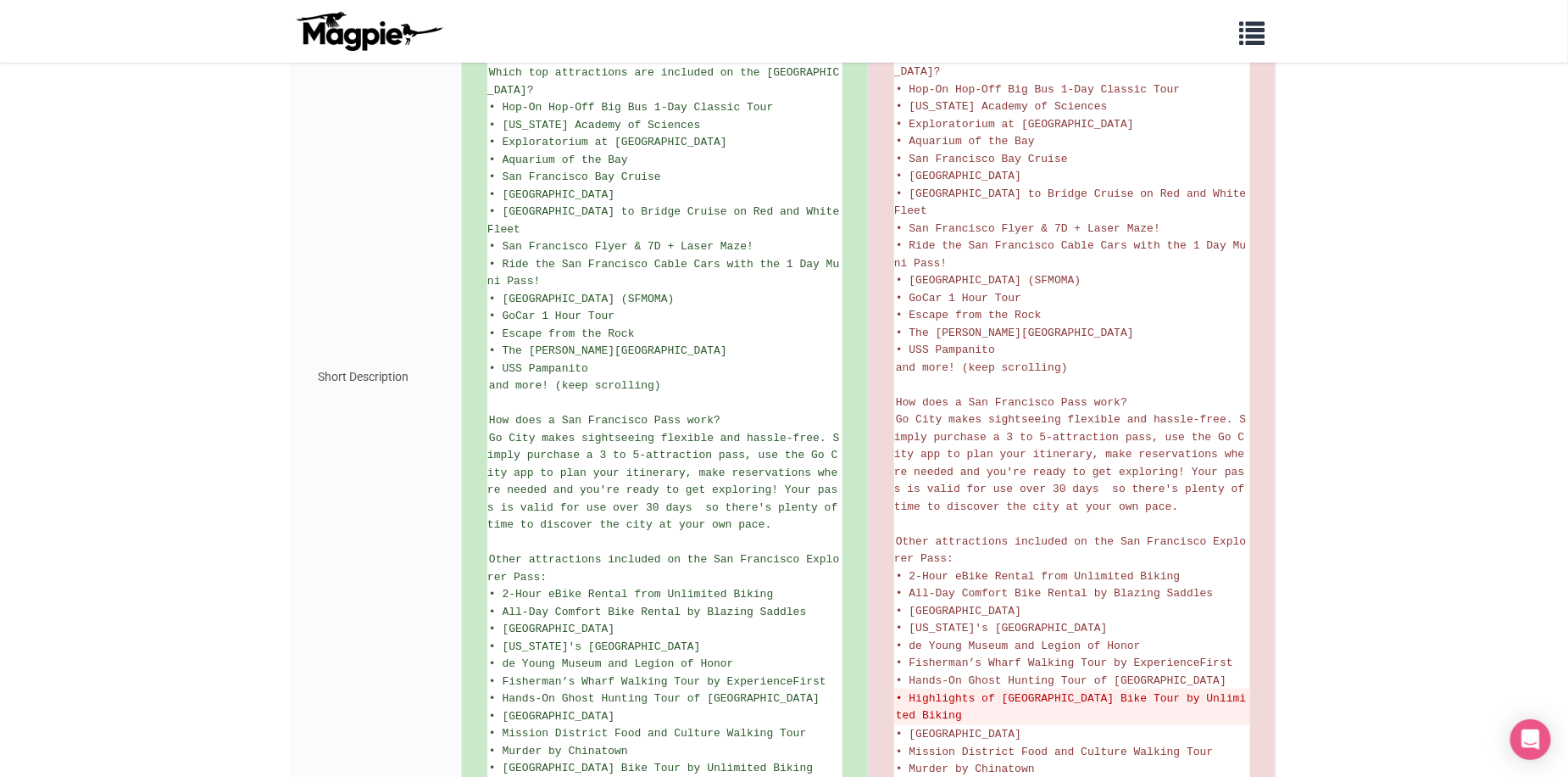
scroll to position [778, 0]
